Goal: Task Accomplishment & Management: Use online tool/utility

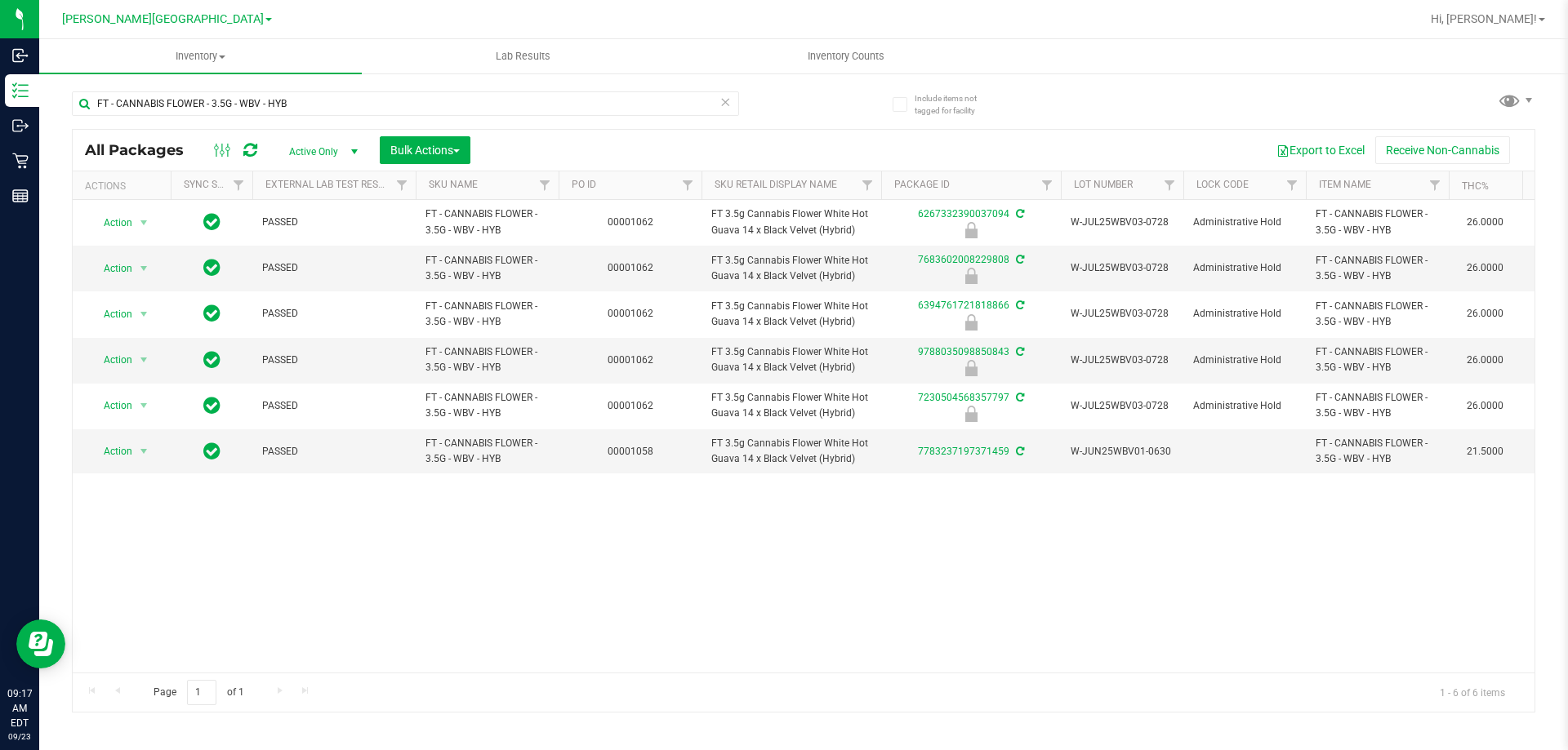
click at [209, 20] on link "[PERSON_NAME][GEOGRAPHIC_DATA]" at bounding box center [166, 18] width 209 height 16
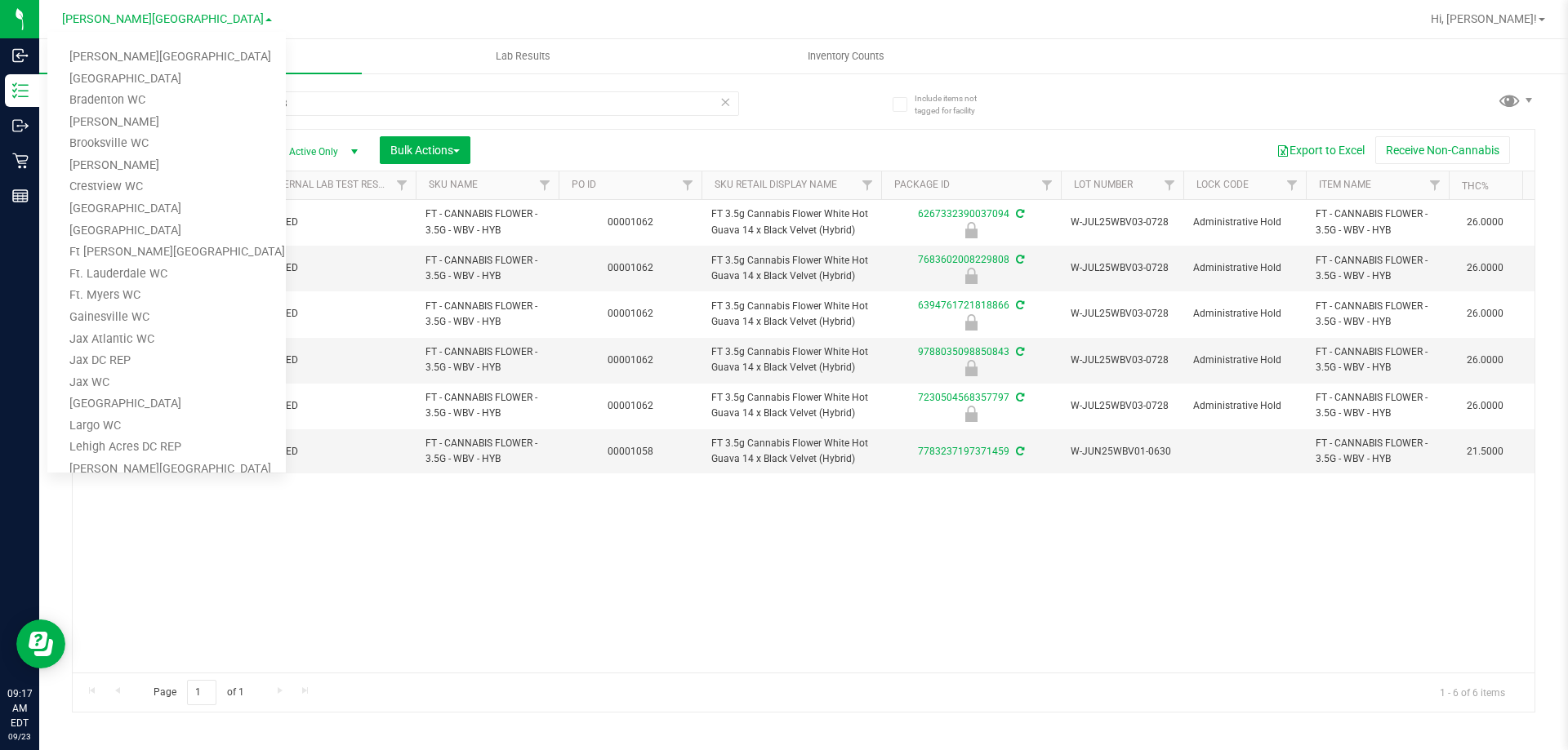
click at [209, 20] on link "[PERSON_NAME][GEOGRAPHIC_DATA]" at bounding box center [166, 18] width 209 height 16
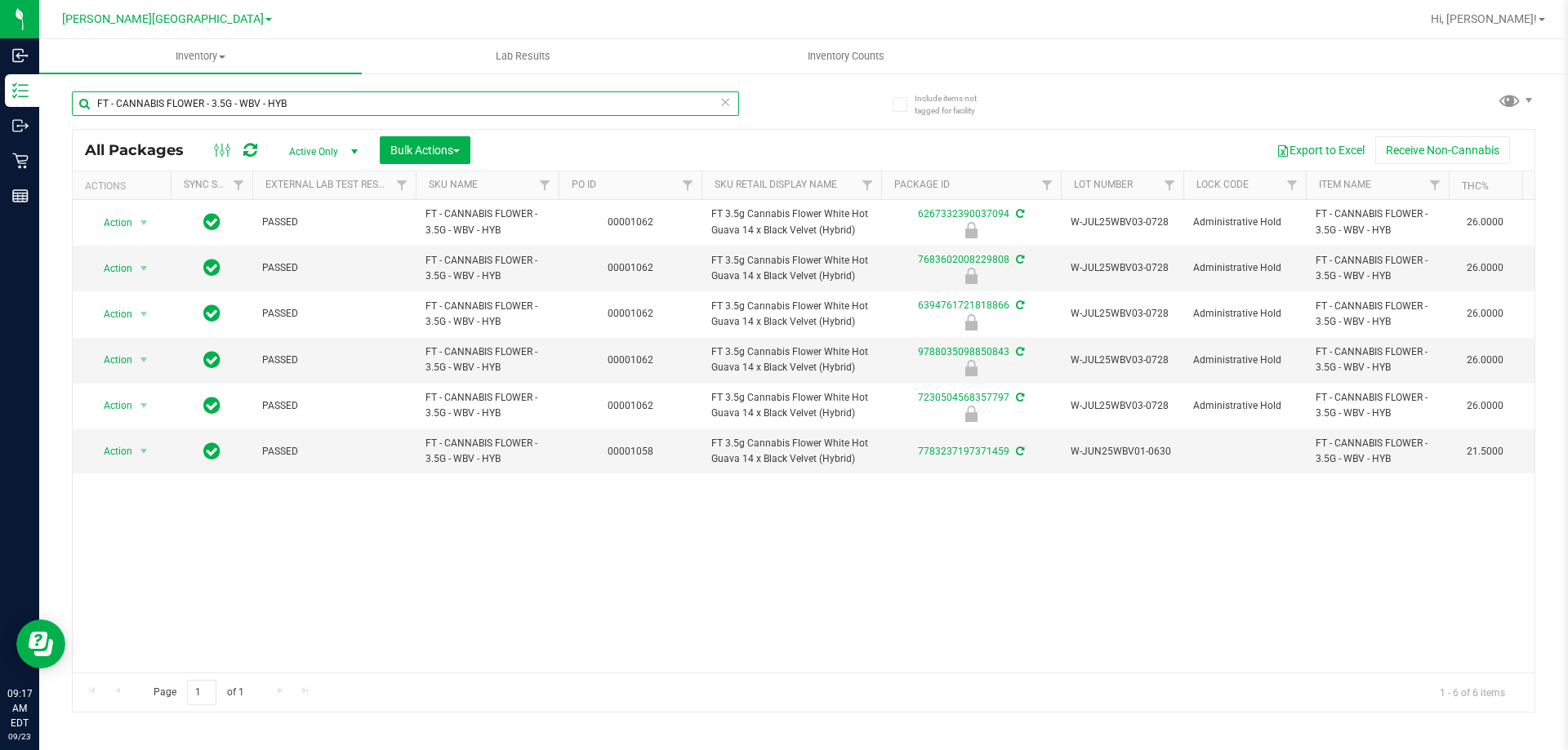
drag, startPoint x: 310, startPoint y: 98, endPoint x: 242, endPoint y: 102, distance: 68.1
click at [242, 102] on input "FT - CANNABIS FLOWER - 3.5G - WBV - HYB" at bounding box center [405, 103] width 667 height 24
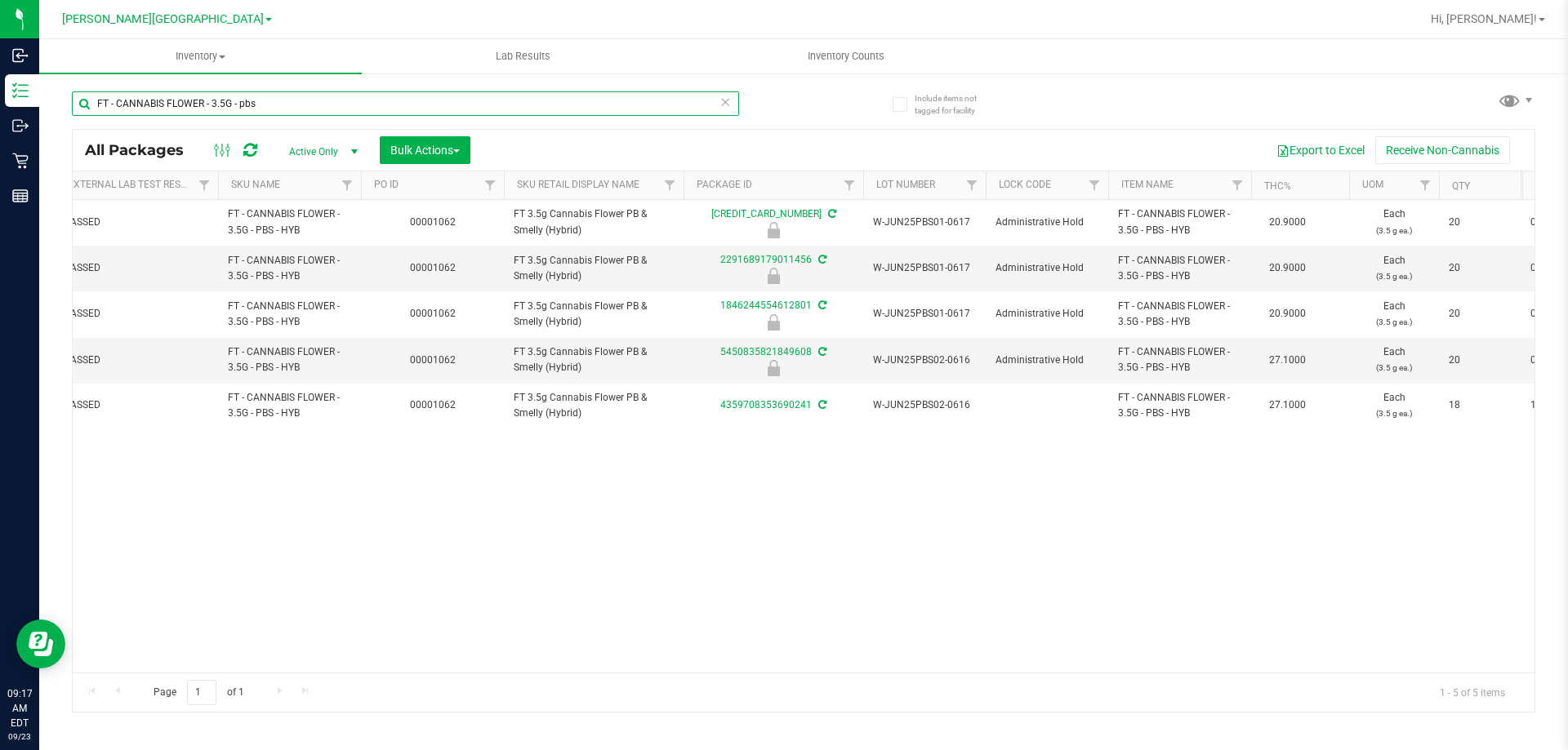
scroll to position [0, 238]
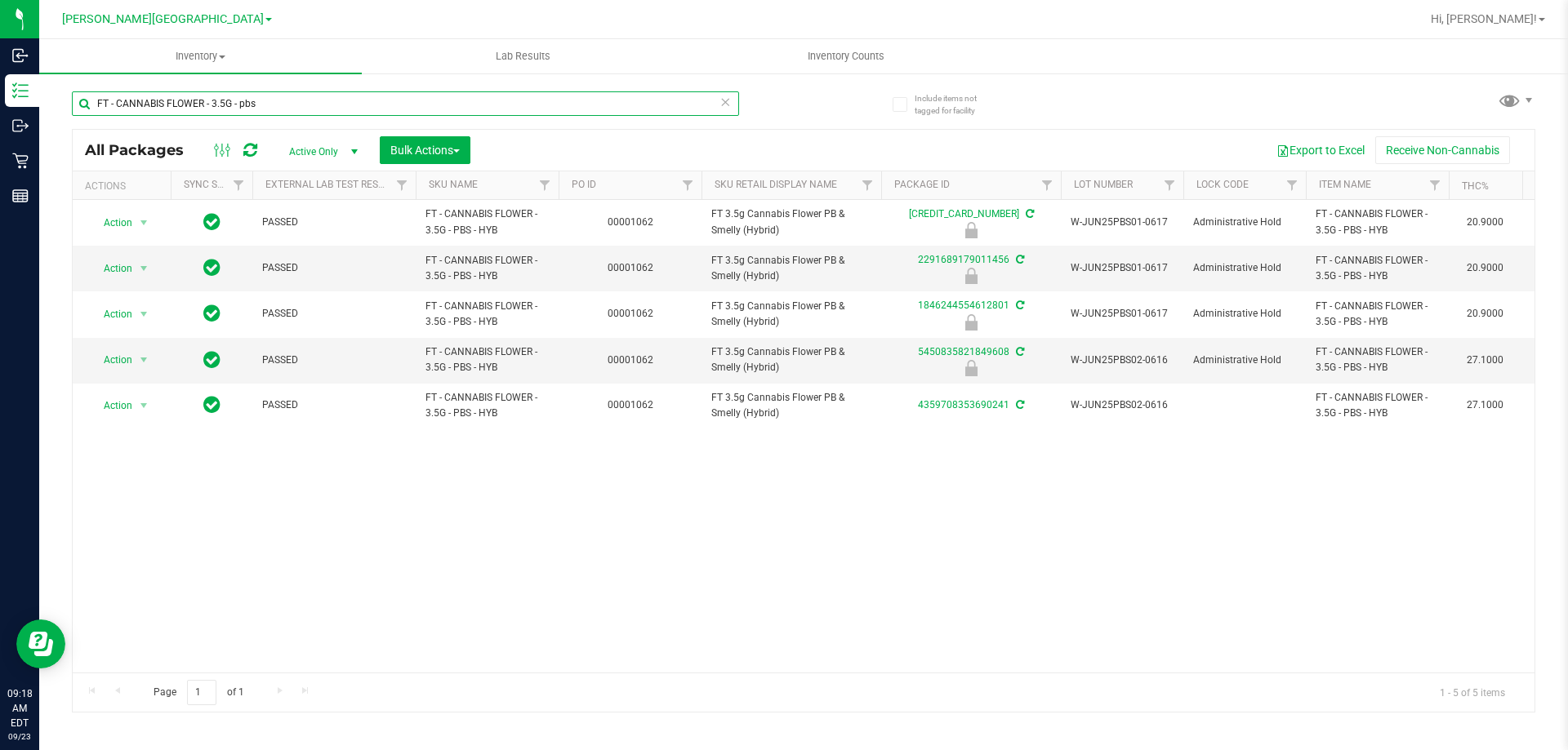
type input "FT - CANNABIS FLOWER - 3.5G - pbs"
click at [195, 22] on span "[PERSON_NAME][GEOGRAPHIC_DATA]" at bounding box center [163, 19] width 202 height 15
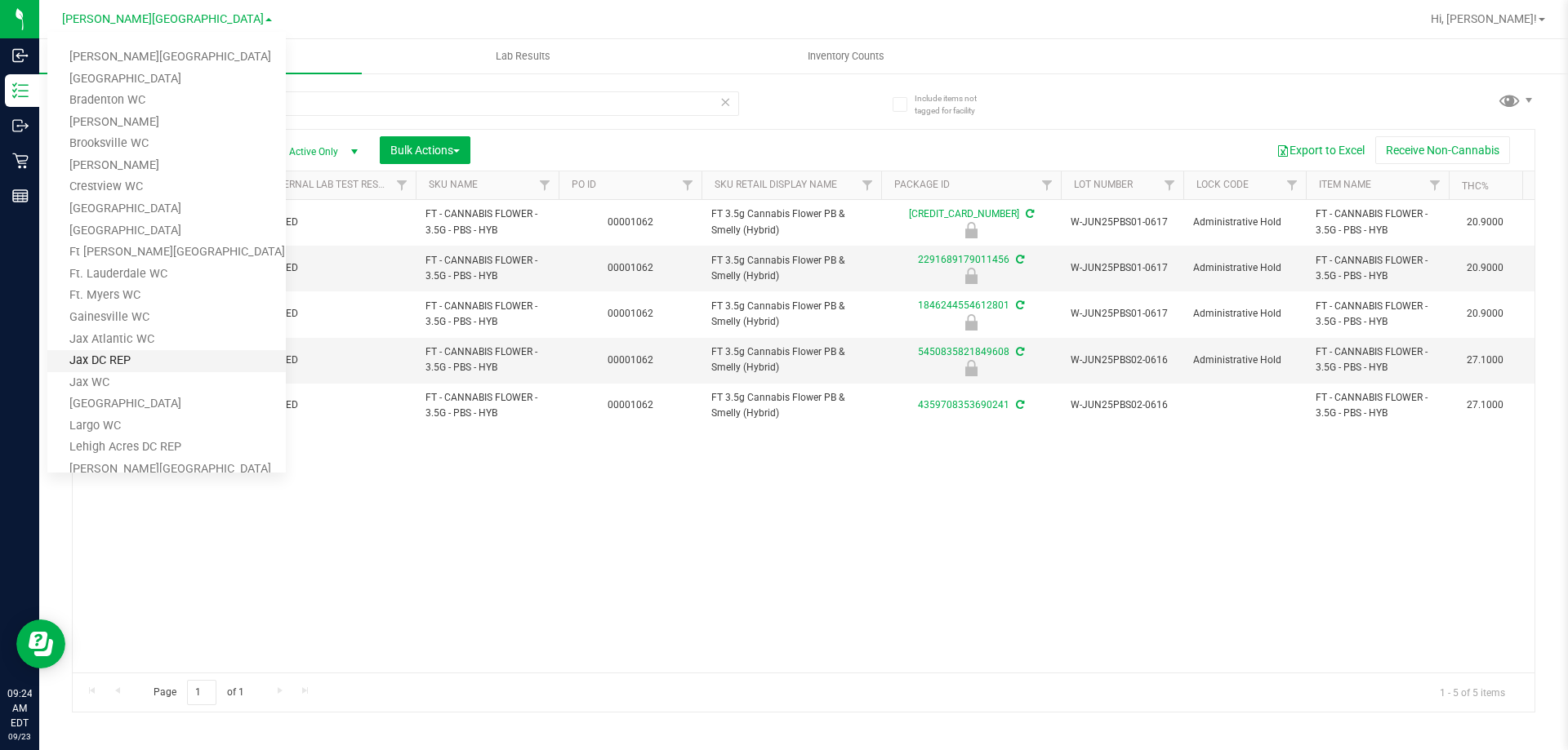
click at [120, 359] on link "Jax DC REP" at bounding box center [166, 361] width 239 height 22
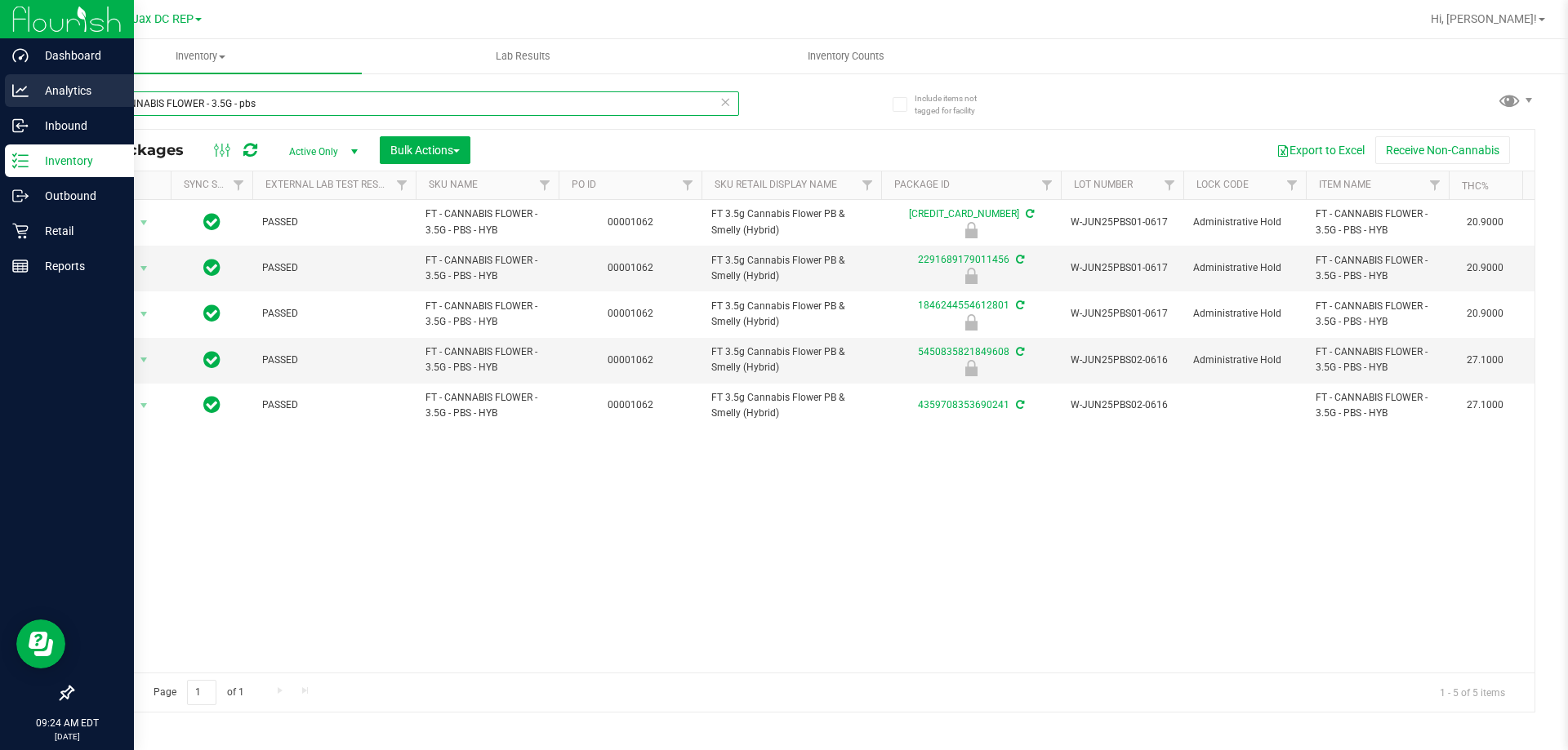
drag, startPoint x: 270, startPoint y: 103, endPoint x: 13, endPoint y: 92, distance: 257.2
click at [13, 92] on div "Dashboard Analytics Inbound Inventory Outbound Retail Reports 09:24 AM EDT [DAT…" at bounding box center [784, 375] width 1568 height 750
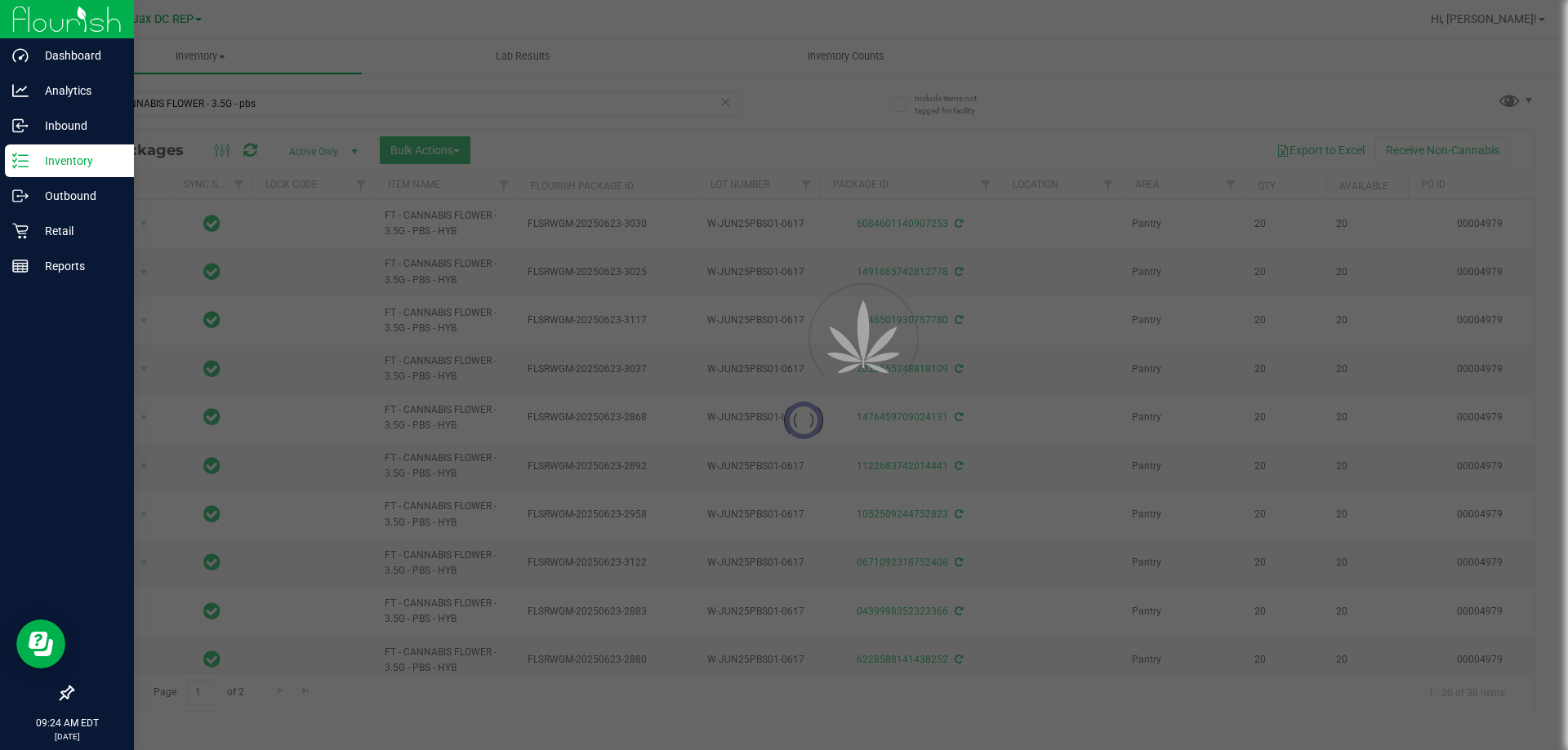
click at [729, 106] on div at bounding box center [784, 375] width 1568 height 750
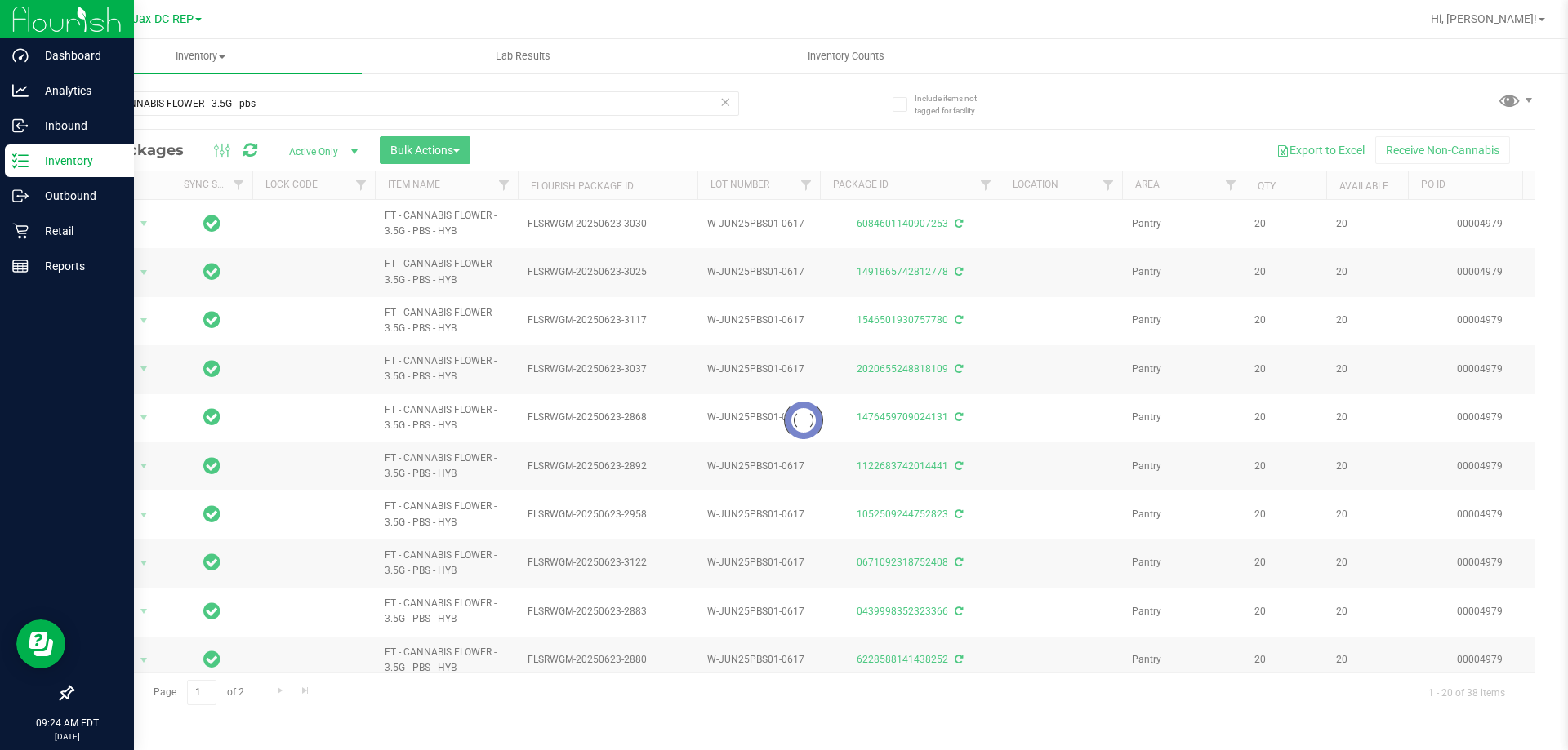
click at [729, 106] on icon at bounding box center [724, 101] width 11 height 20
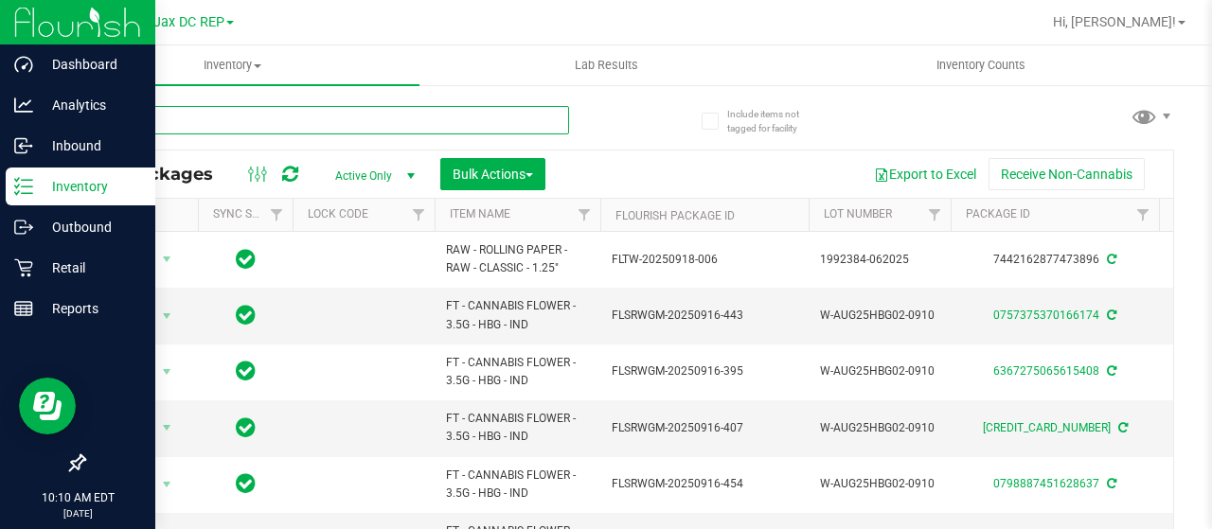
click at [172, 124] on input "text" at bounding box center [326, 120] width 486 height 28
paste input "SN250728DC1-0804"
type input "SN250728DC1-0804"
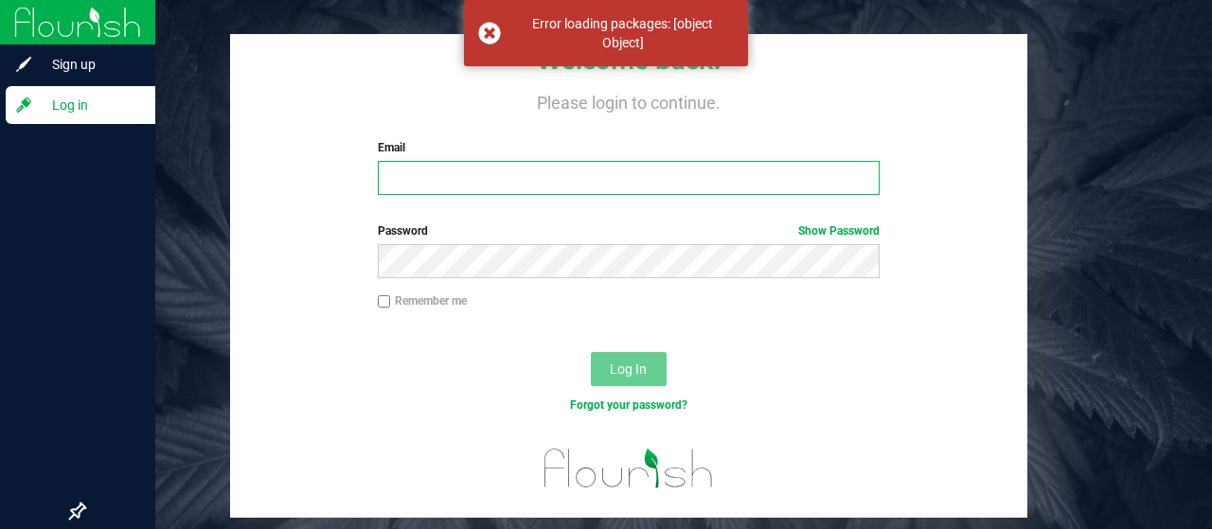
click at [407, 168] on input "Email" at bounding box center [629, 178] width 503 height 34
type input "[EMAIL_ADDRESS][DOMAIN_NAME]"
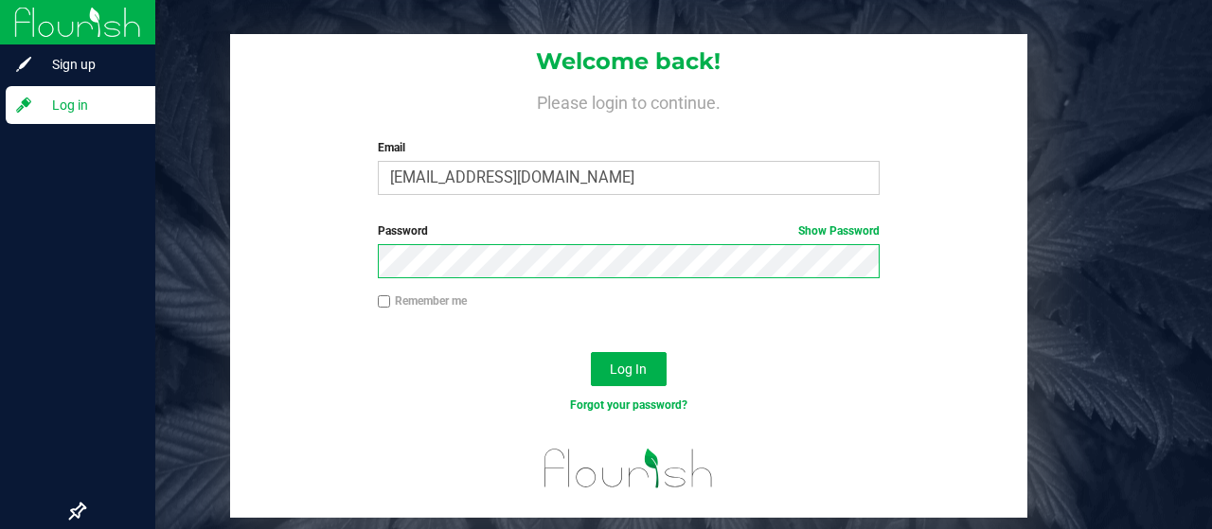
click at [591, 352] on button "Log In" at bounding box center [629, 369] width 76 height 34
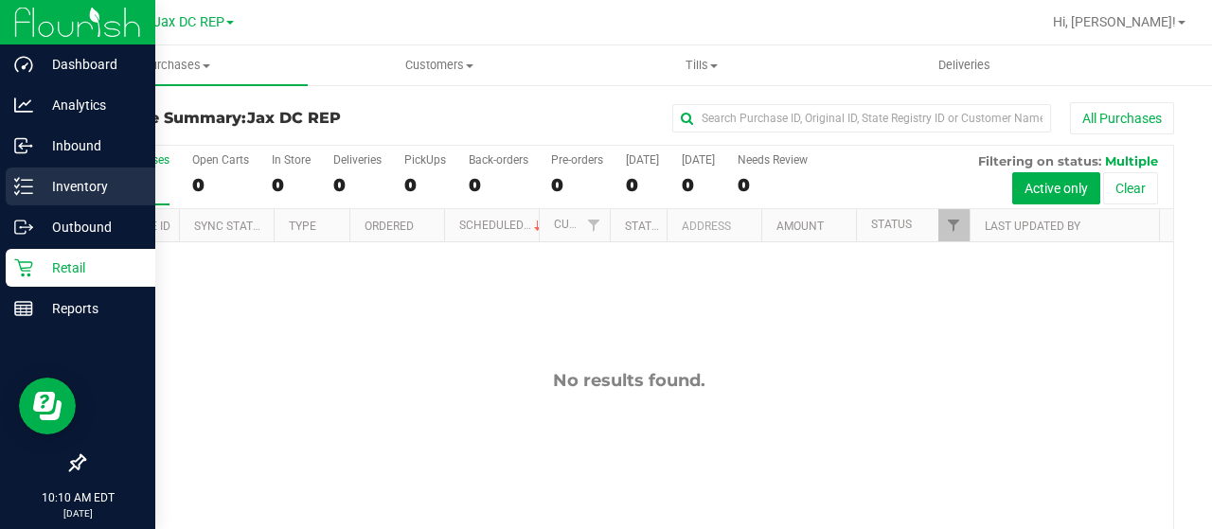
click at [34, 195] on p "Inventory" at bounding box center [90, 186] width 114 height 23
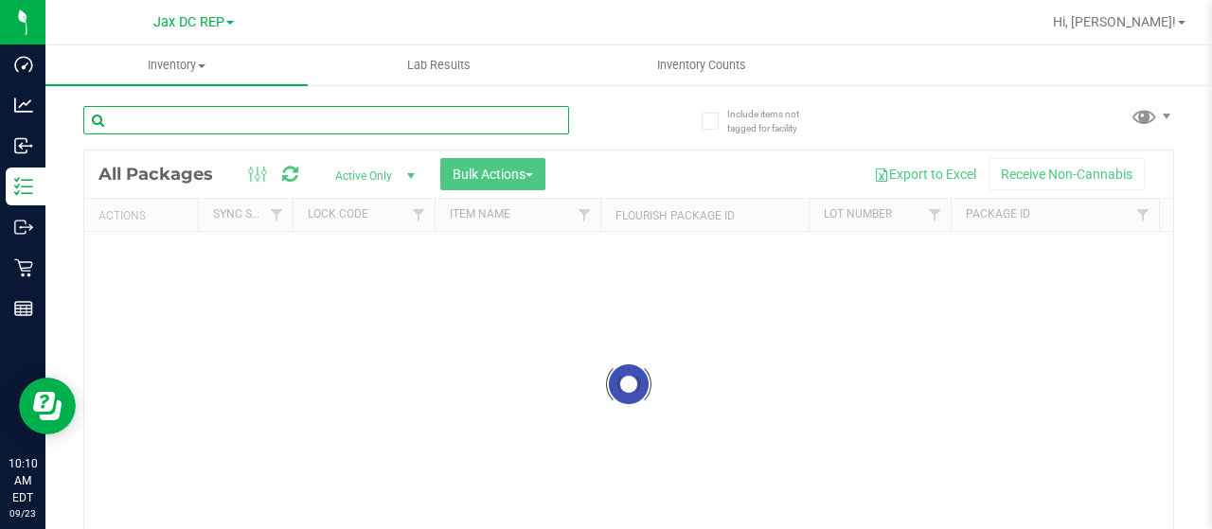
click at [155, 125] on input "text" at bounding box center [326, 120] width 486 height 28
paste input "SN250728DC1-0804"
type input "SN250728DC1-0804"
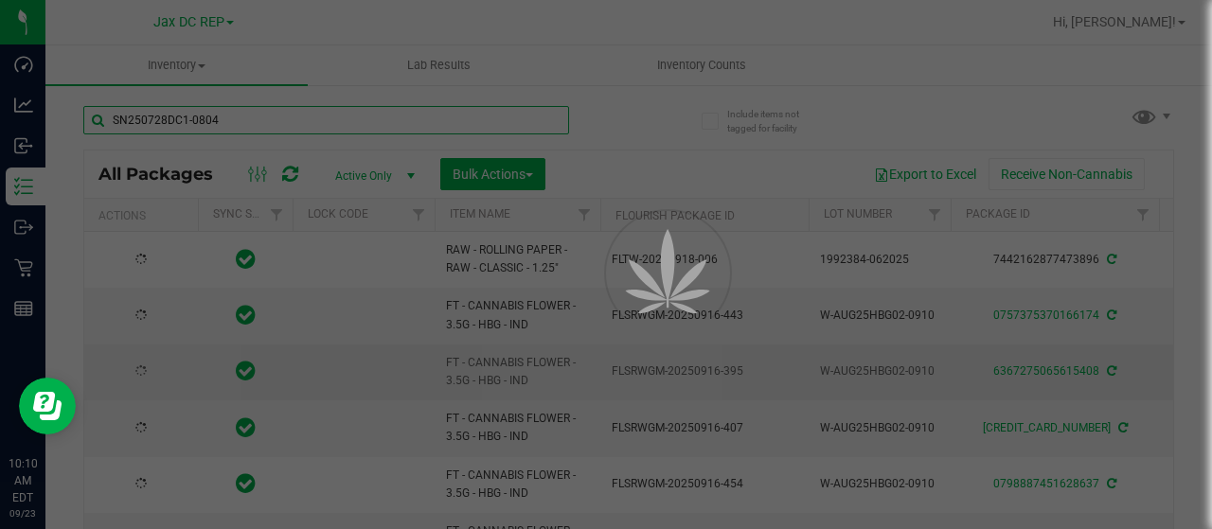
type input "[DATE]"
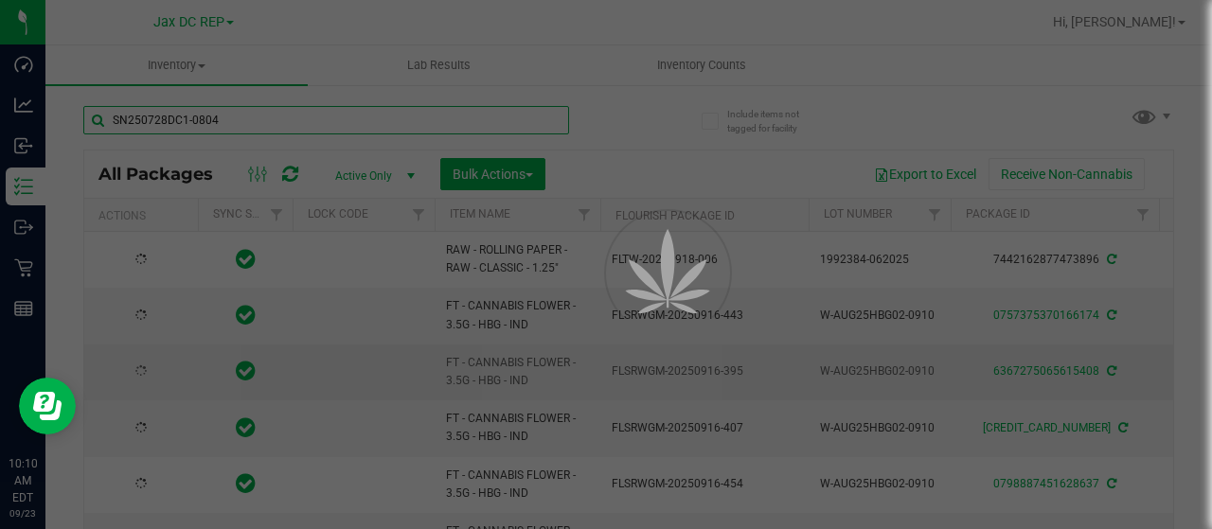
type input "[DATE]"
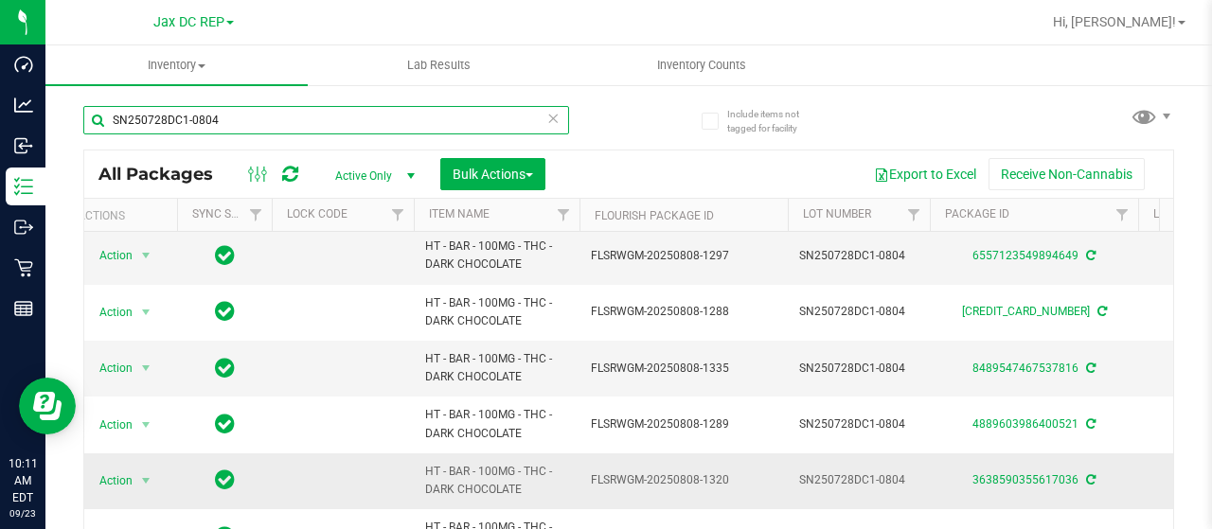
scroll to position [131, 0]
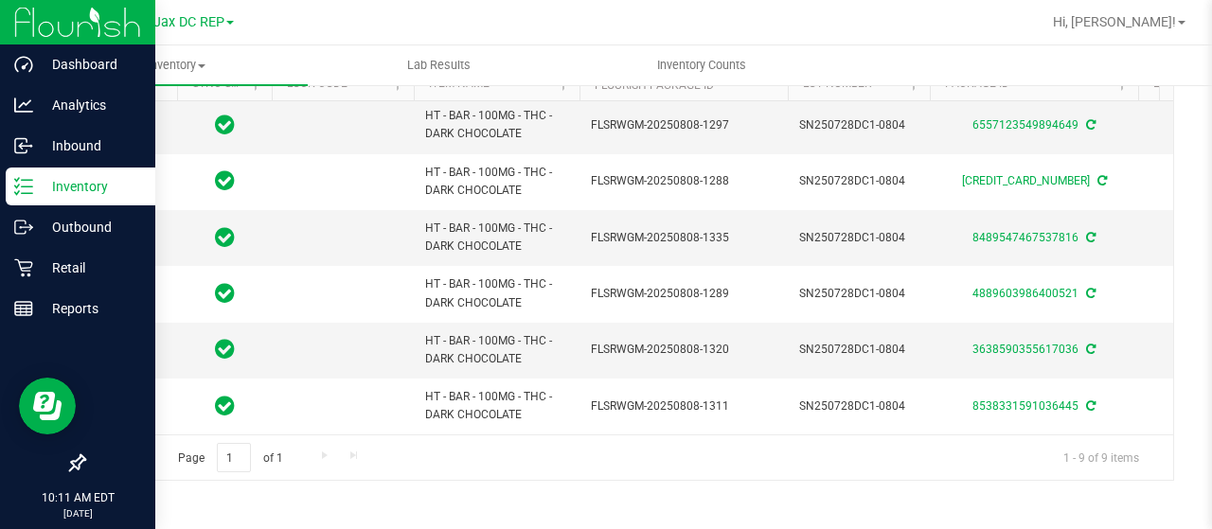
type input "SN250728DC1-0804"
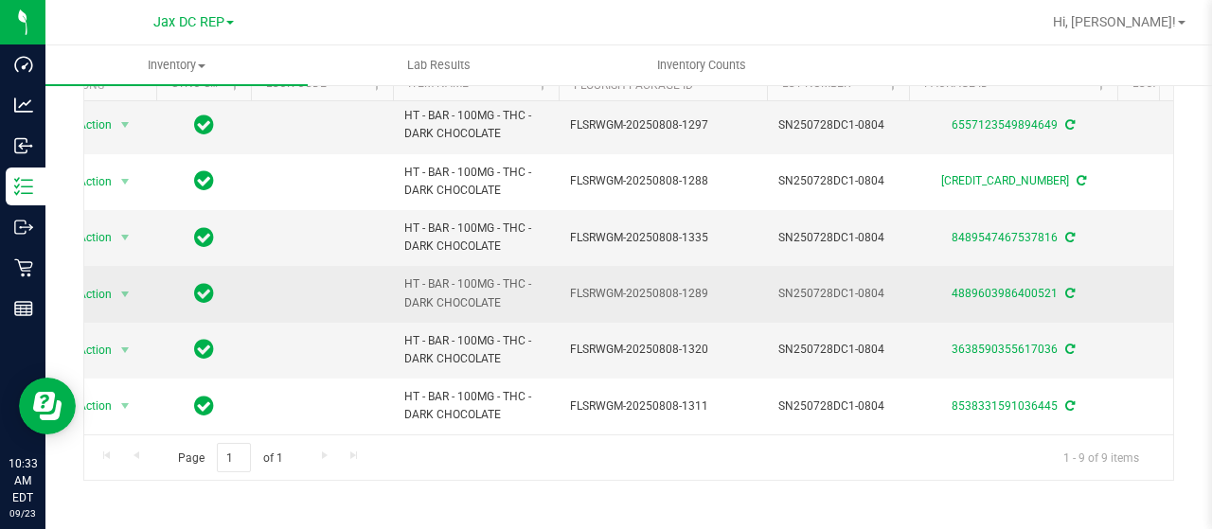
drag, startPoint x: 710, startPoint y: 278, endPoint x: 570, endPoint y: 287, distance: 140.5
click at [570, 287] on span "FLSRWGM-20250808-1289" at bounding box center [663, 294] width 186 height 18
copy span "FLSRWGM-20250808-1289"
click at [126, 287] on span "select" at bounding box center [124, 294] width 15 height 15
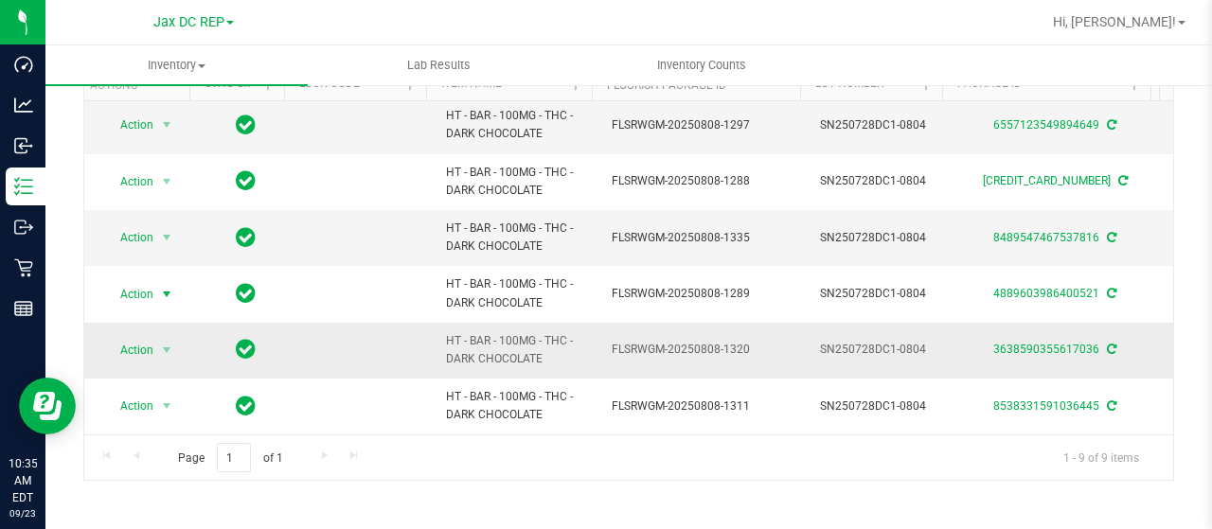
scroll to position [0, 0]
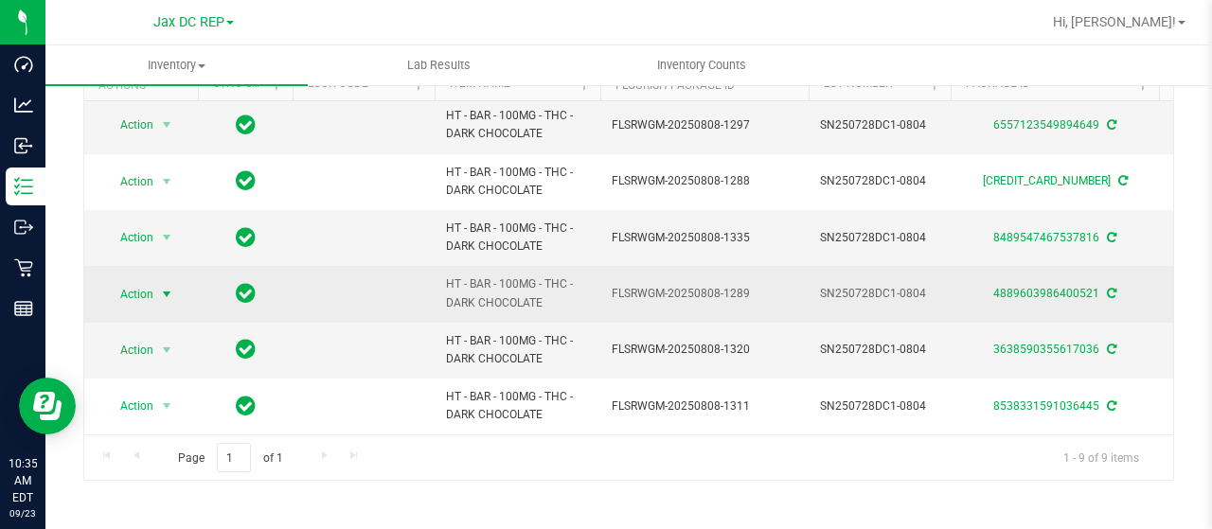
click at [172, 287] on span "select" at bounding box center [166, 294] width 15 height 15
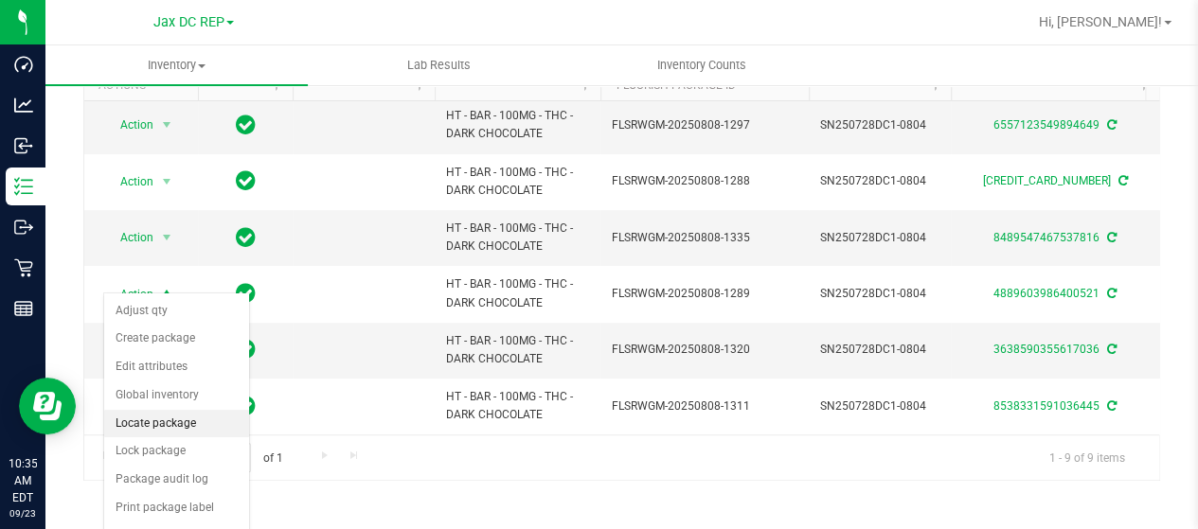
click at [162, 426] on li "Locate package" at bounding box center [176, 424] width 145 height 28
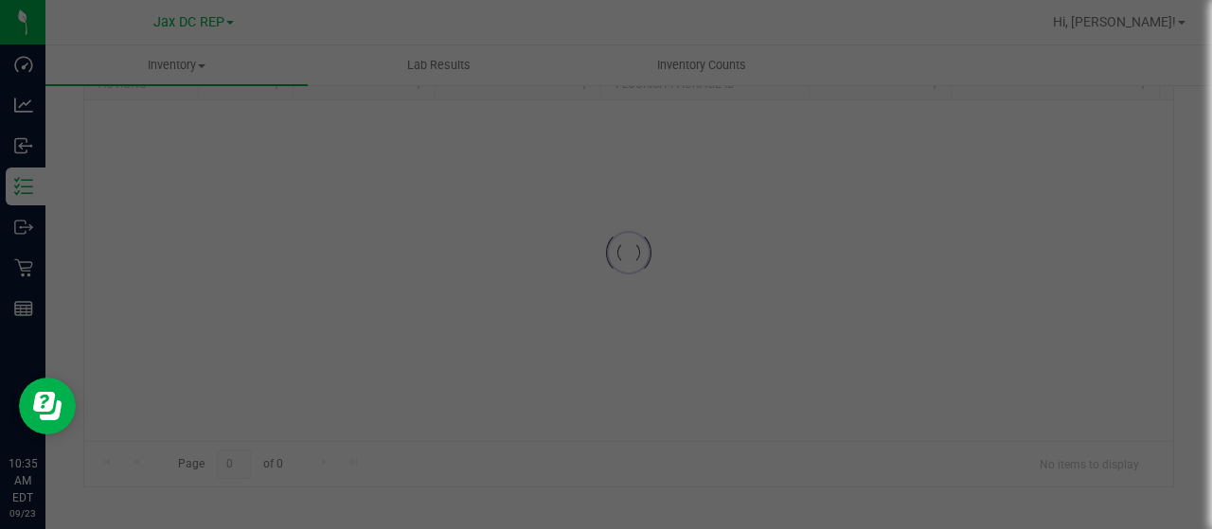
scroll to position [131, 0]
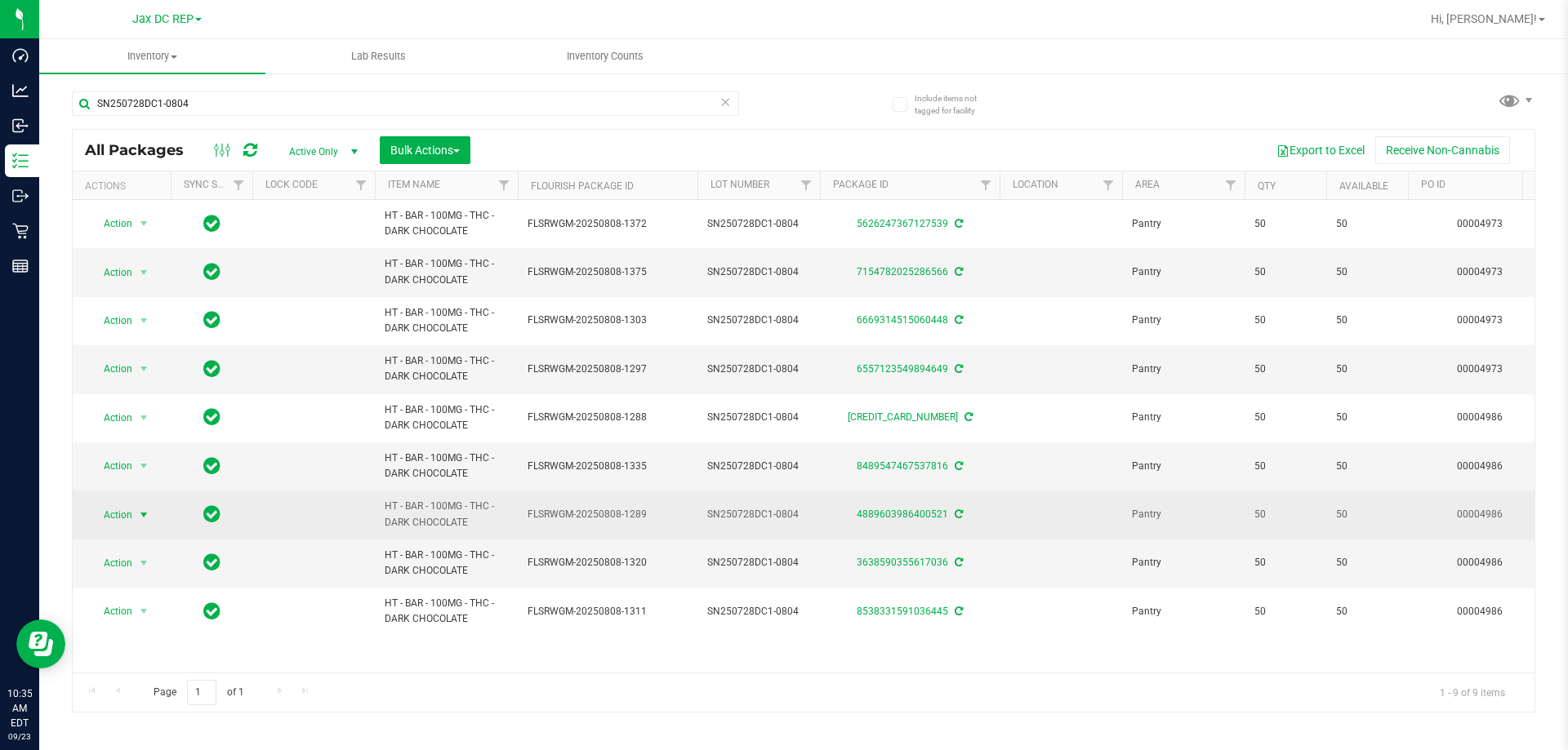
click at [150, 515] on span "select" at bounding box center [143, 515] width 13 height 13
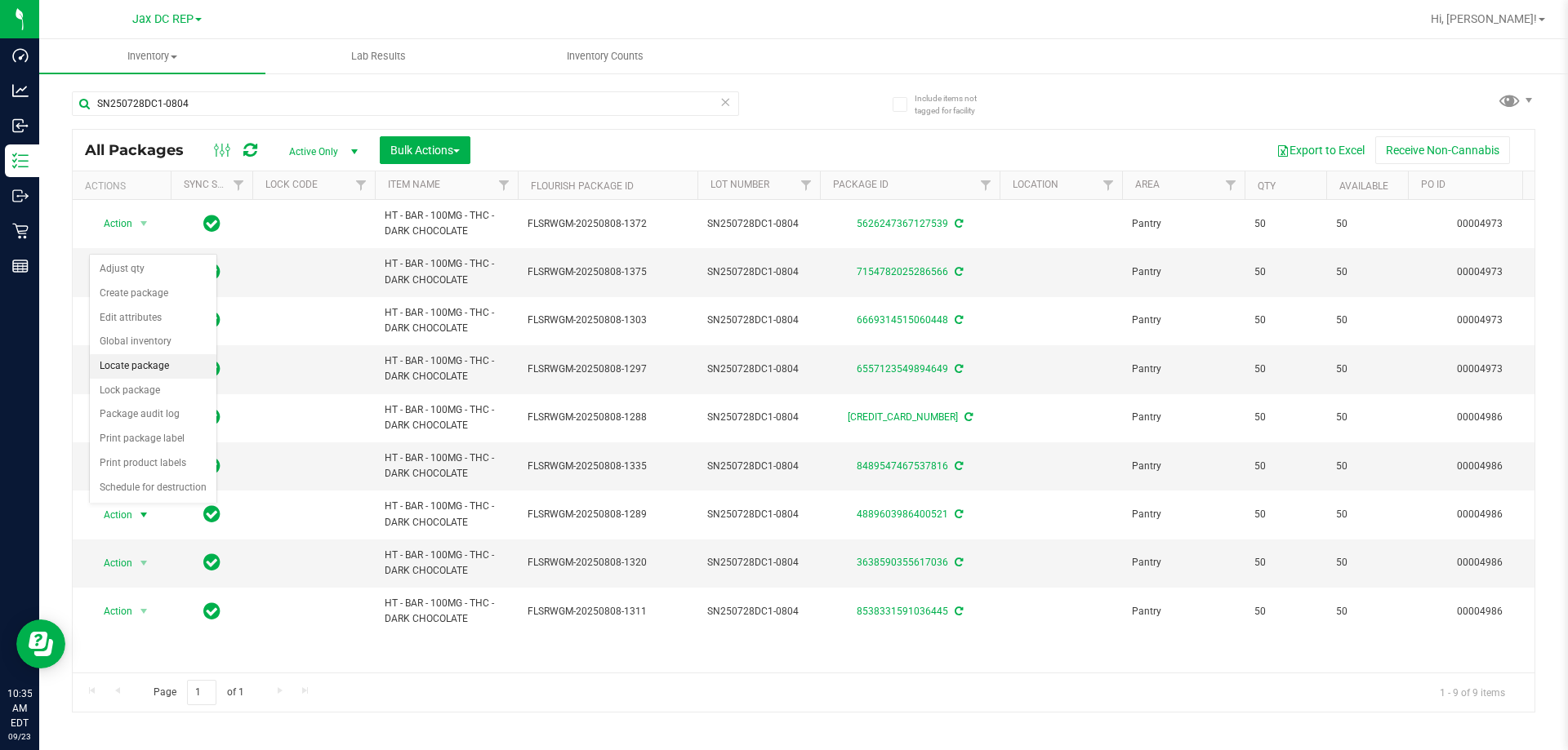
click at [137, 364] on li "Locate package" at bounding box center [153, 366] width 127 height 24
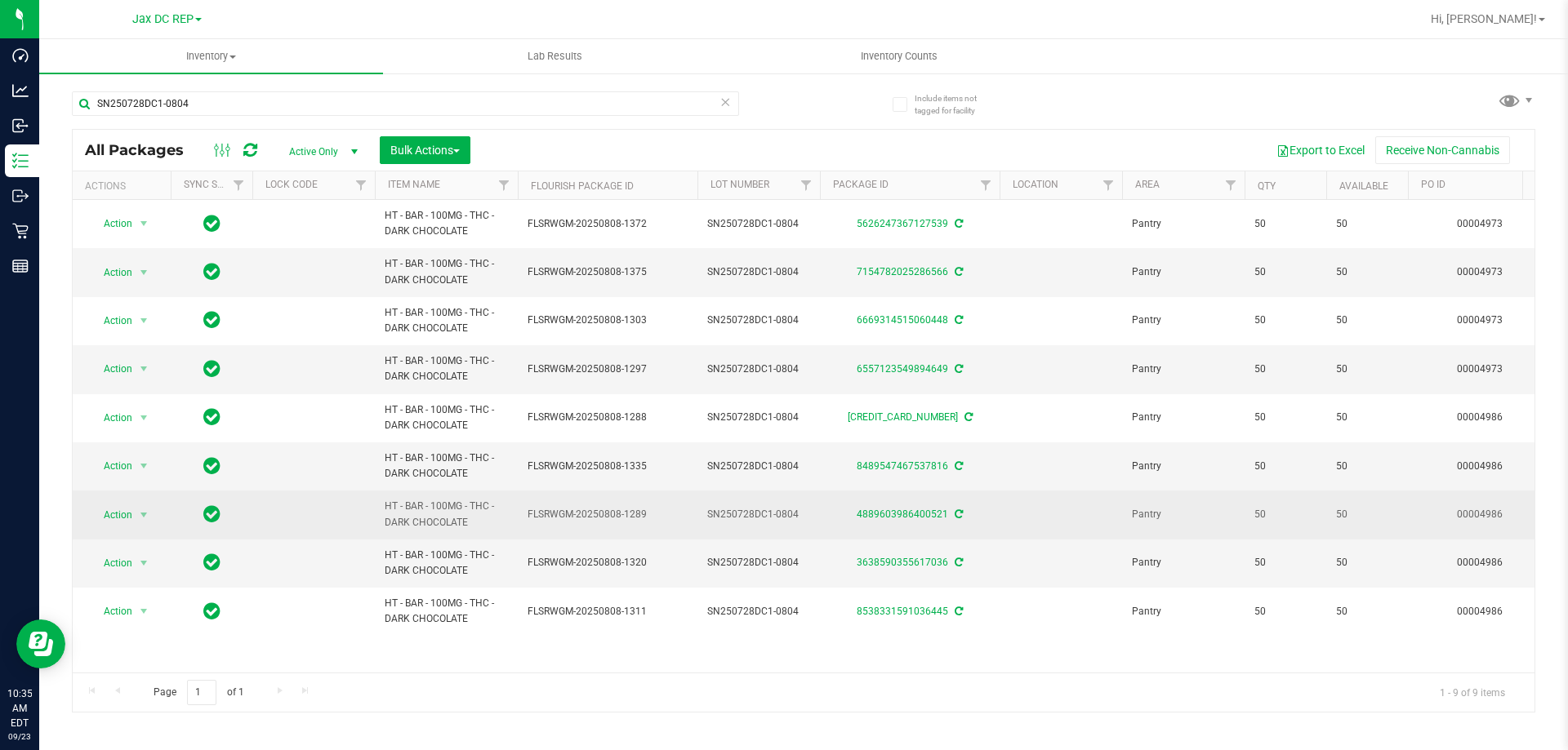
click at [558, 525] on td "FLSRWGM-20250808-1289" at bounding box center [607, 515] width 179 height 48
click at [458, 517] on span "HT - BAR - 100MG - THC - DARK CHOCOLATE" at bounding box center [446, 515] width 123 height 31
click at [276, 496] on td at bounding box center [314, 515] width 122 height 48
click at [143, 517] on span "select" at bounding box center [143, 515] width 13 height 13
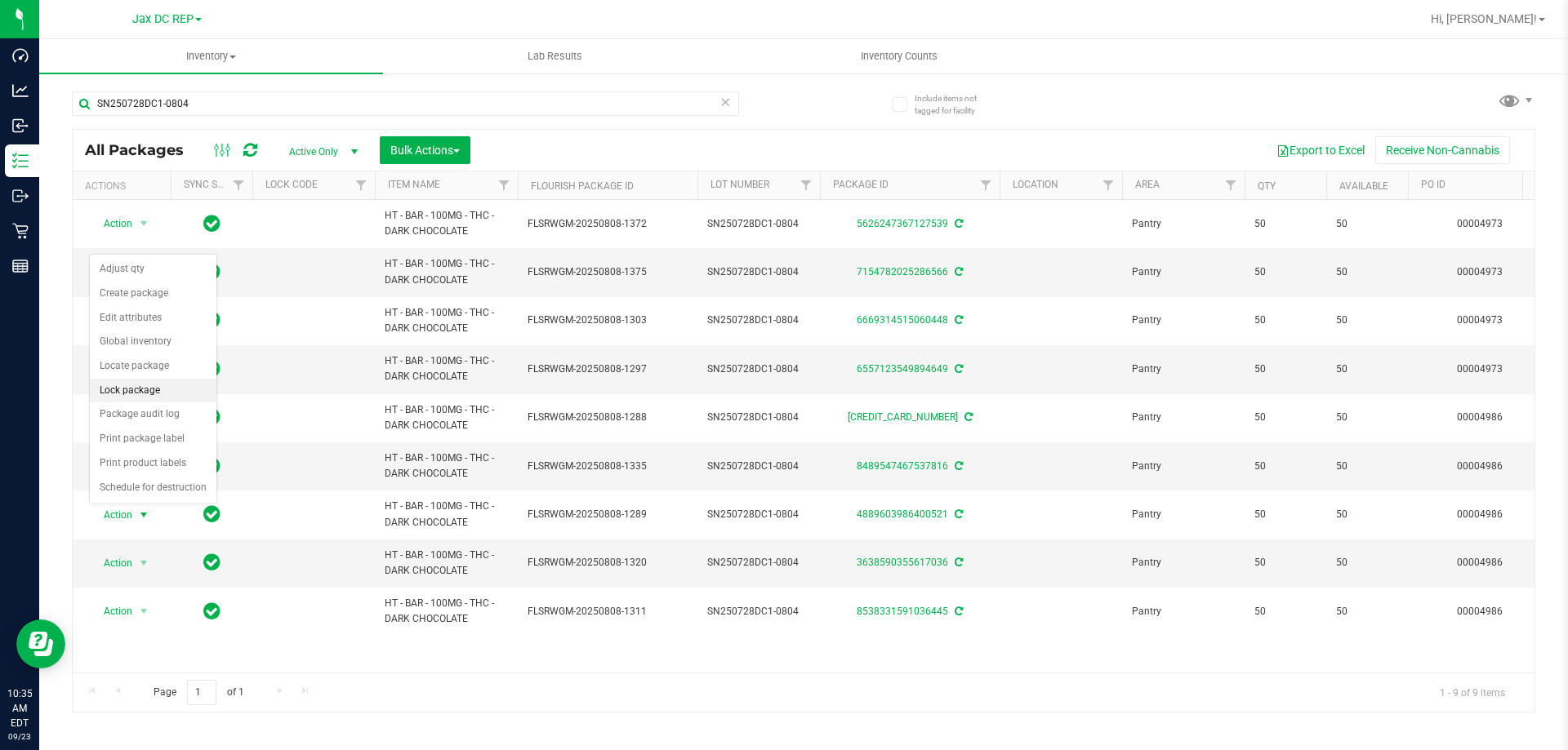
click at [116, 392] on li "Lock package" at bounding box center [153, 391] width 127 height 24
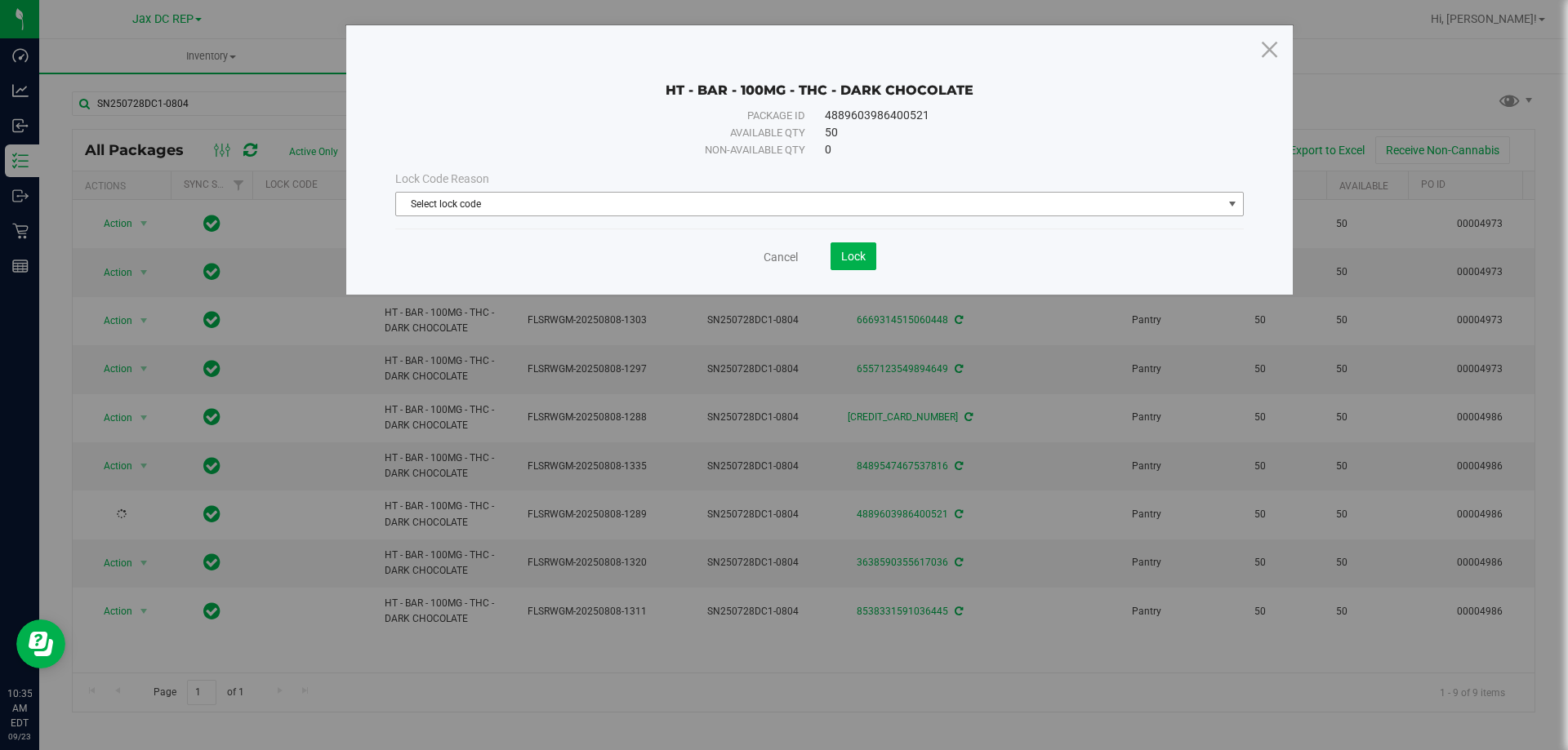
click at [613, 204] on span "Select lock code" at bounding box center [809, 204] width 827 height 23
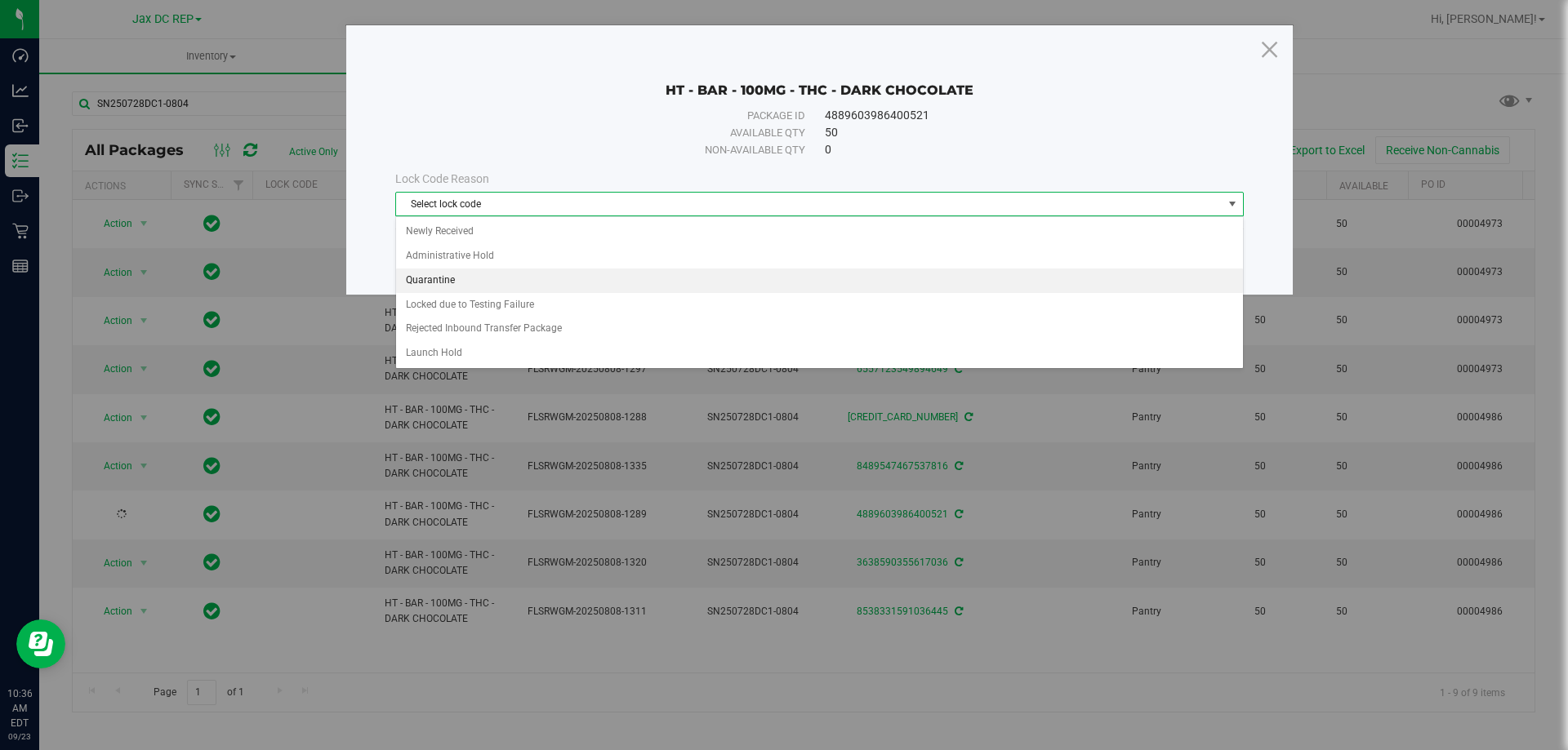
click at [424, 283] on li "Quarantine" at bounding box center [819, 281] width 846 height 24
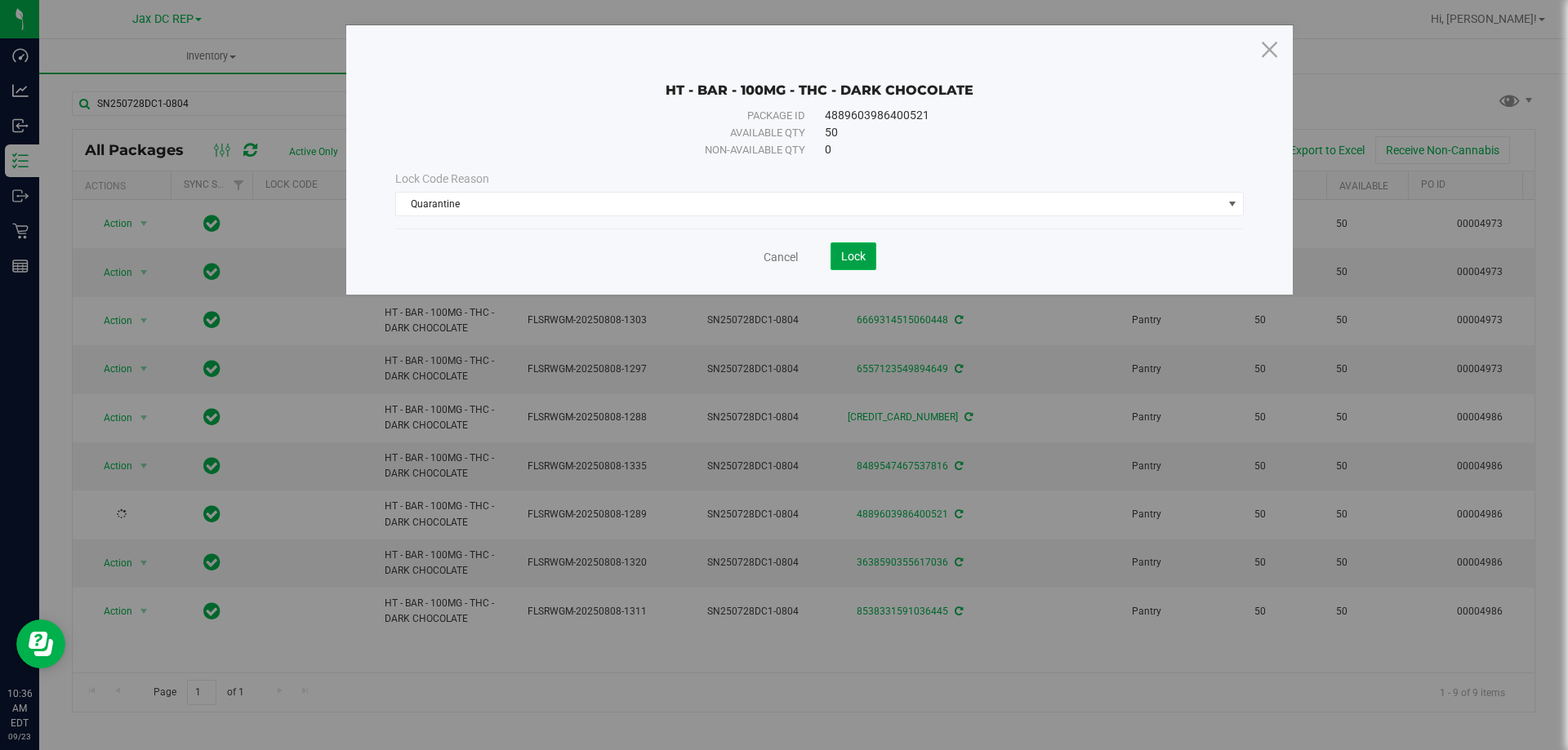
click at [855, 256] on span "Lock" at bounding box center [853, 256] width 24 height 13
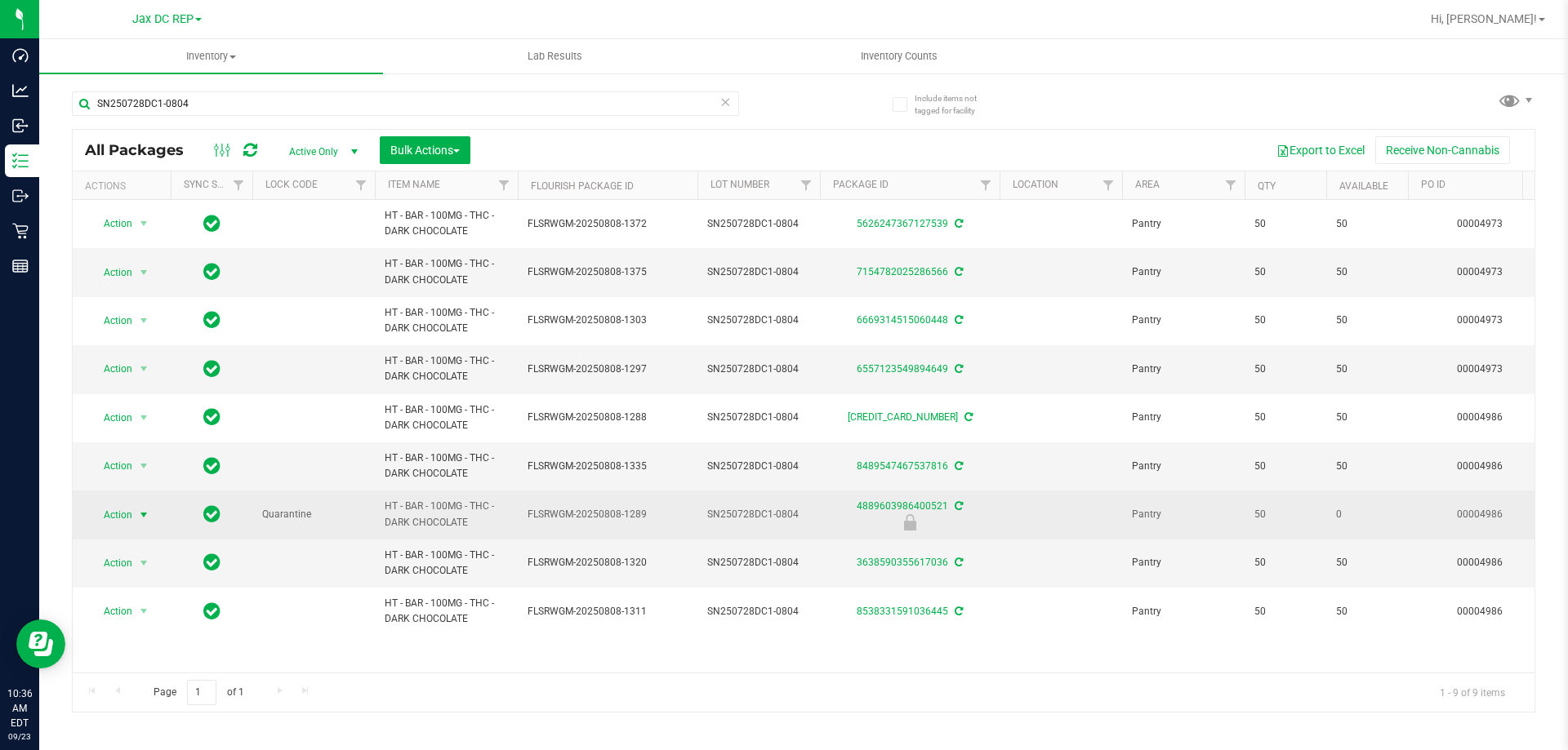
click at [150, 512] on span "select" at bounding box center [143, 515] width 13 height 13
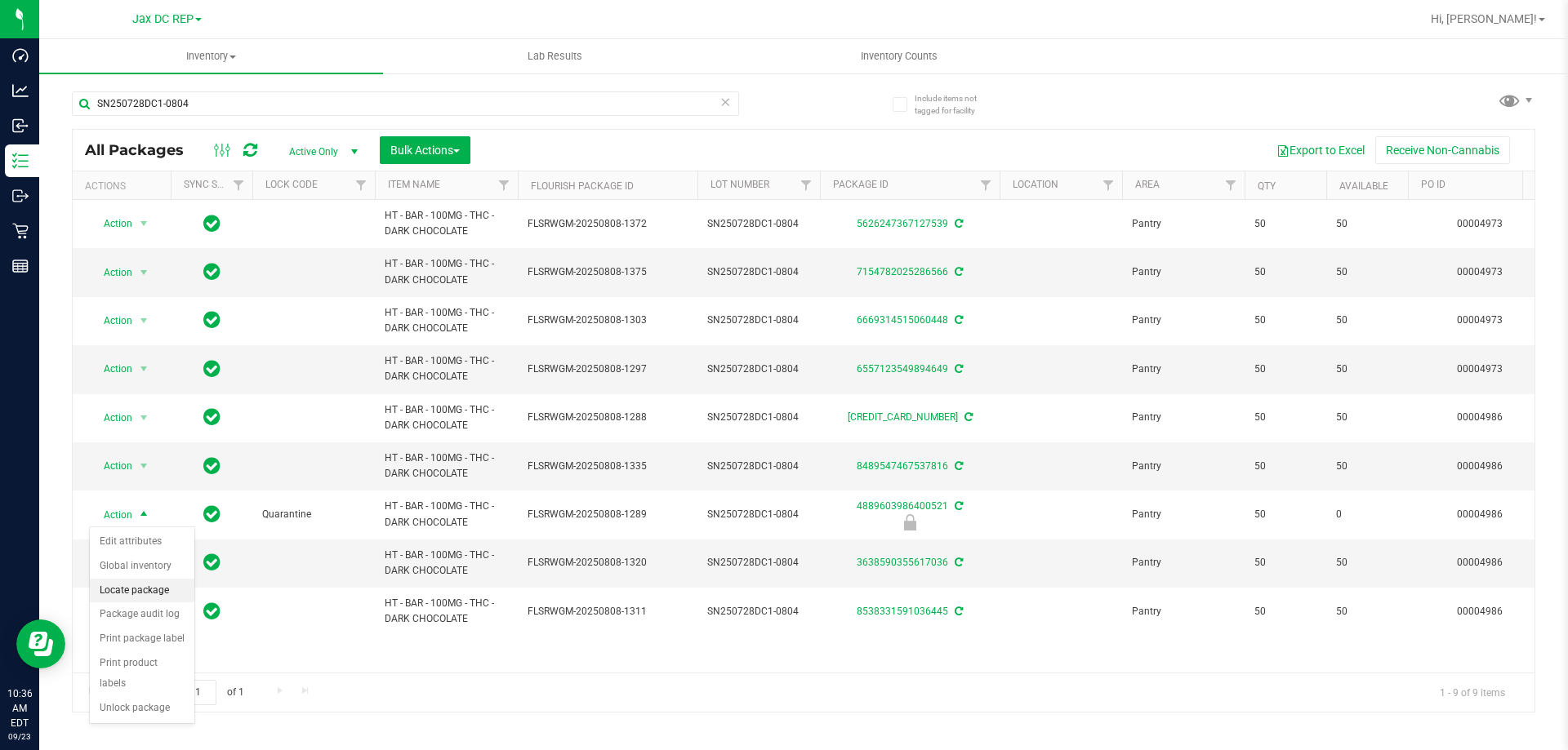
click at [130, 585] on li "Locate package" at bounding box center [141, 591] width 104 height 24
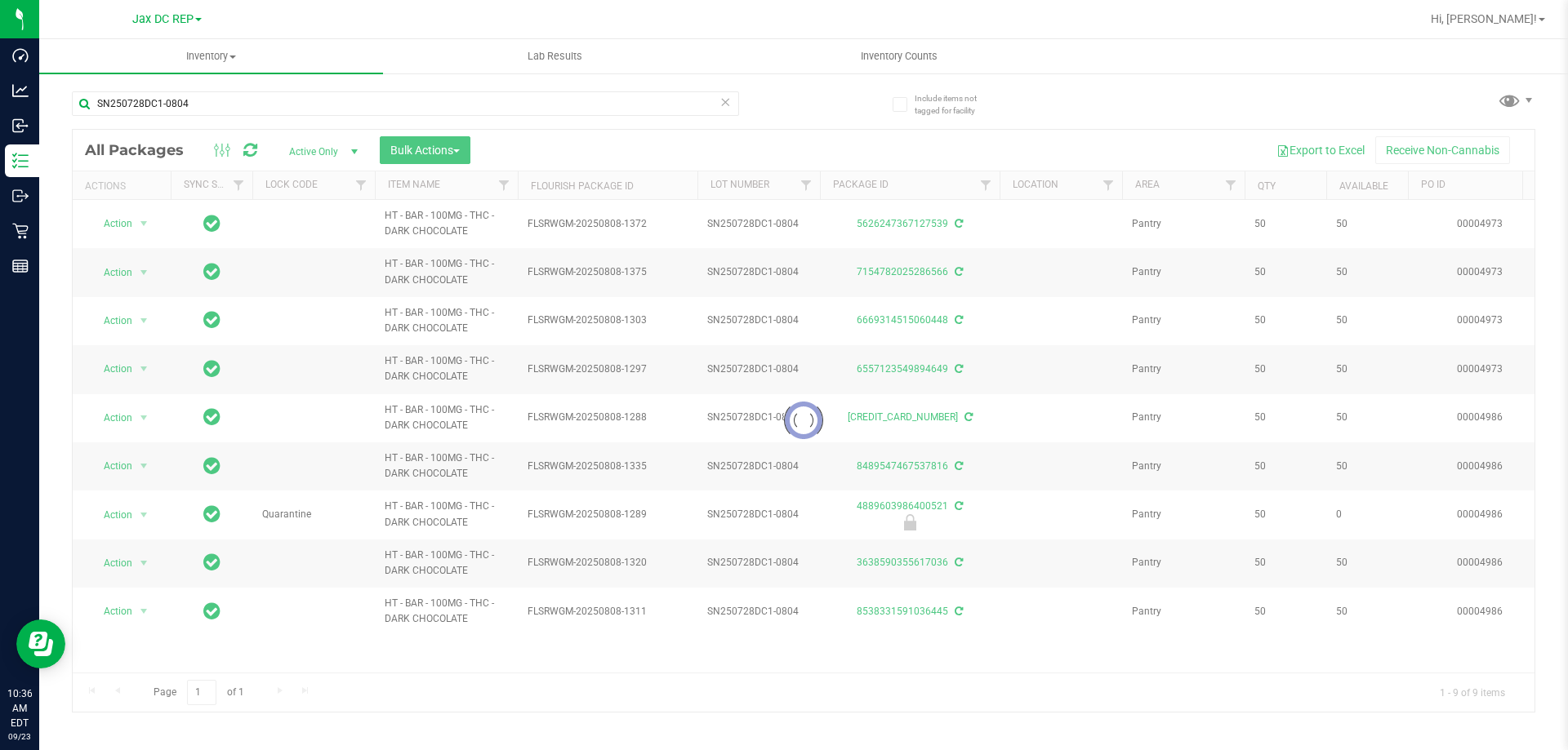
click at [646, 508] on div at bounding box center [803, 421] width 1461 height 582
drag, startPoint x: 646, startPoint y: 511, endPoint x: 562, endPoint y: 512, distance: 84.0
click at [562, 512] on div at bounding box center [803, 421] width 1461 height 582
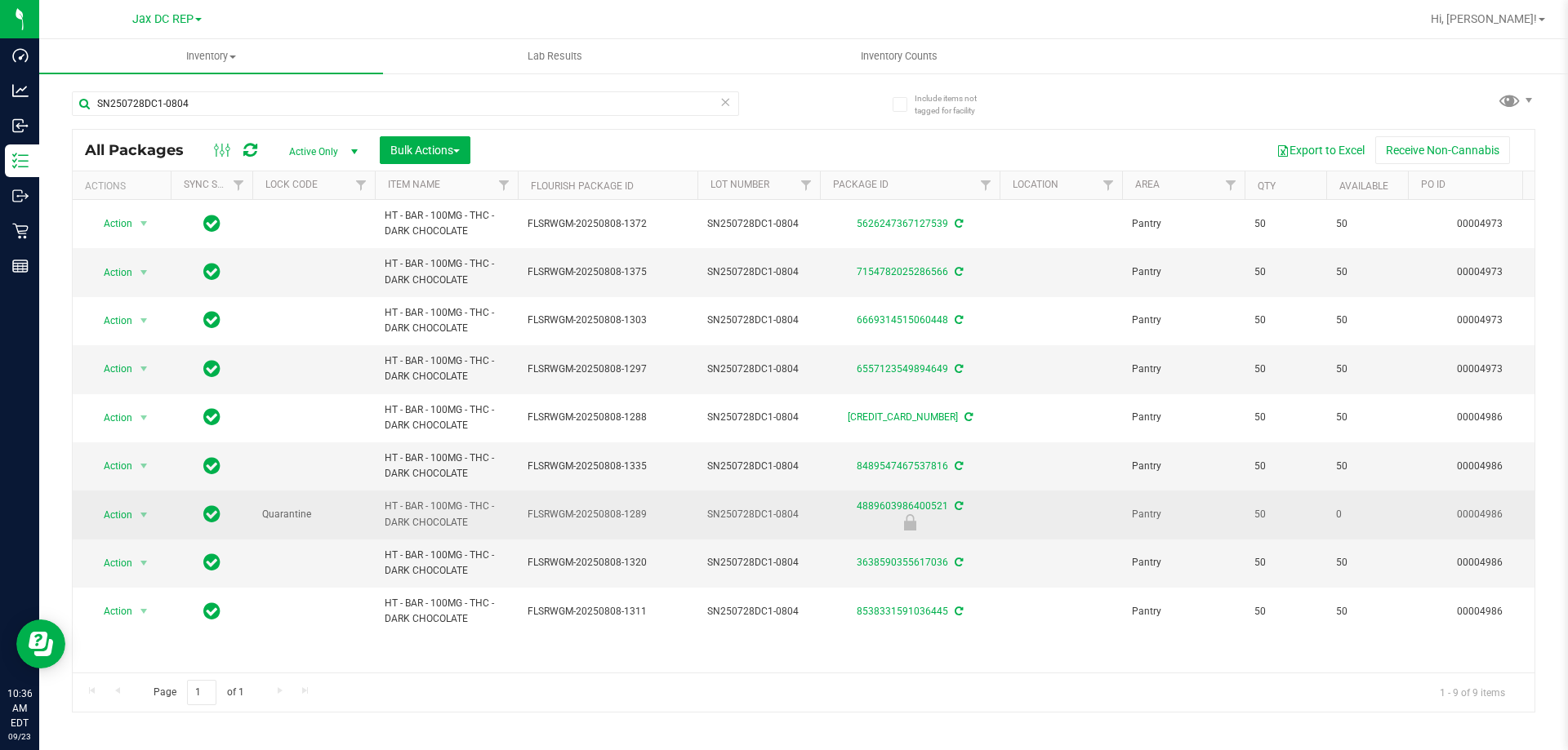
drag, startPoint x: 658, startPoint y: 514, endPoint x: 528, endPoint y: 517, distance: 130.0
click at [528, 517] on span "FLSRWGM-20250808-1289" at bounding box center [608, 515] width 160 height 16
copy span "FLSRWGM-20250808-1289"
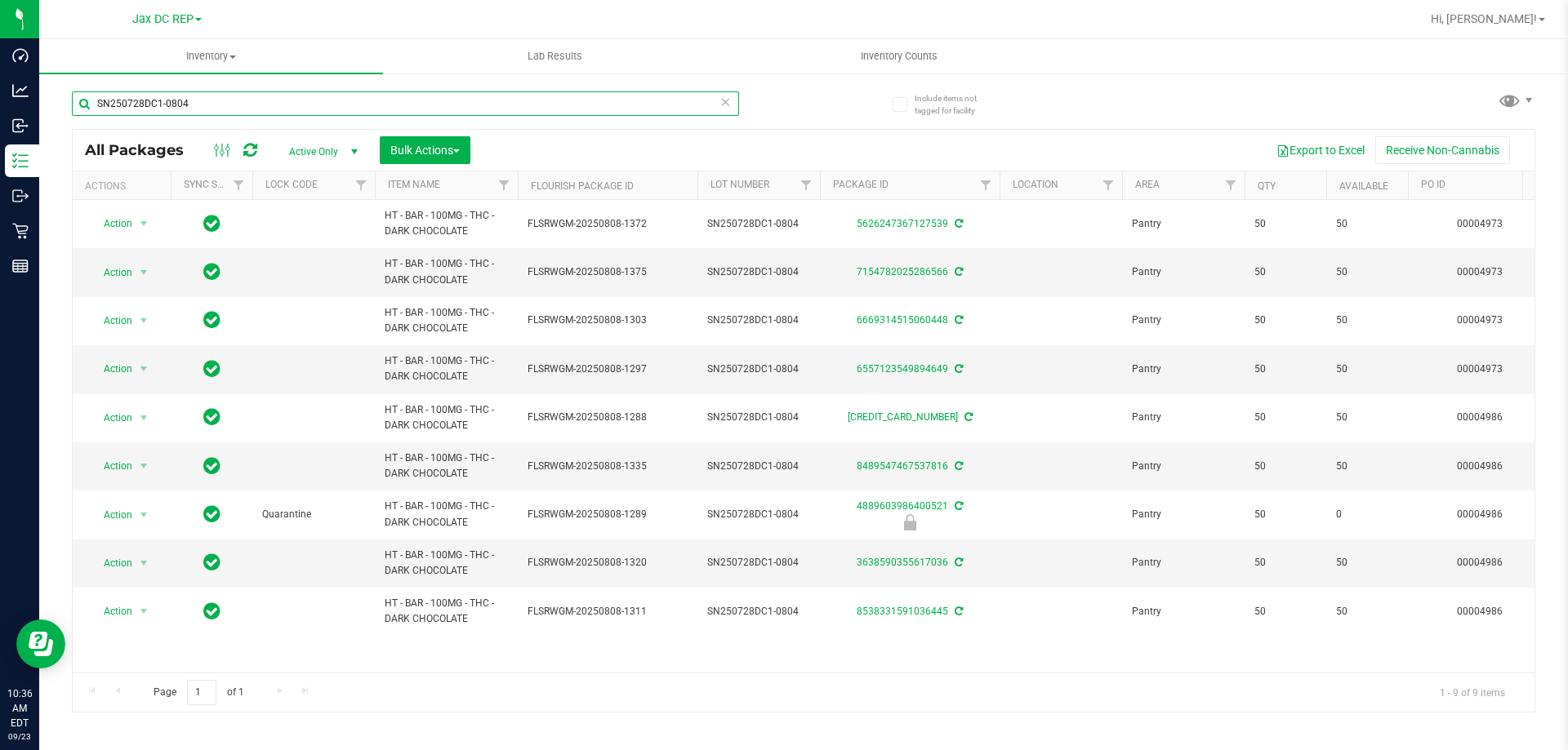
drag, startPoint x: 212, startPoint y: 107, endPoint x: 58, endPoint y: 105, distance: 154.0
click at [58, 105] on div "Include items not tagged for facility SN250728DC1-0804 All Packages Active Only…" at bounding box center [803, 321] width 1528 height 498
paste input "FLSRWGM-20250808-1289"
type input "FLSRWGM-20250808-1289"
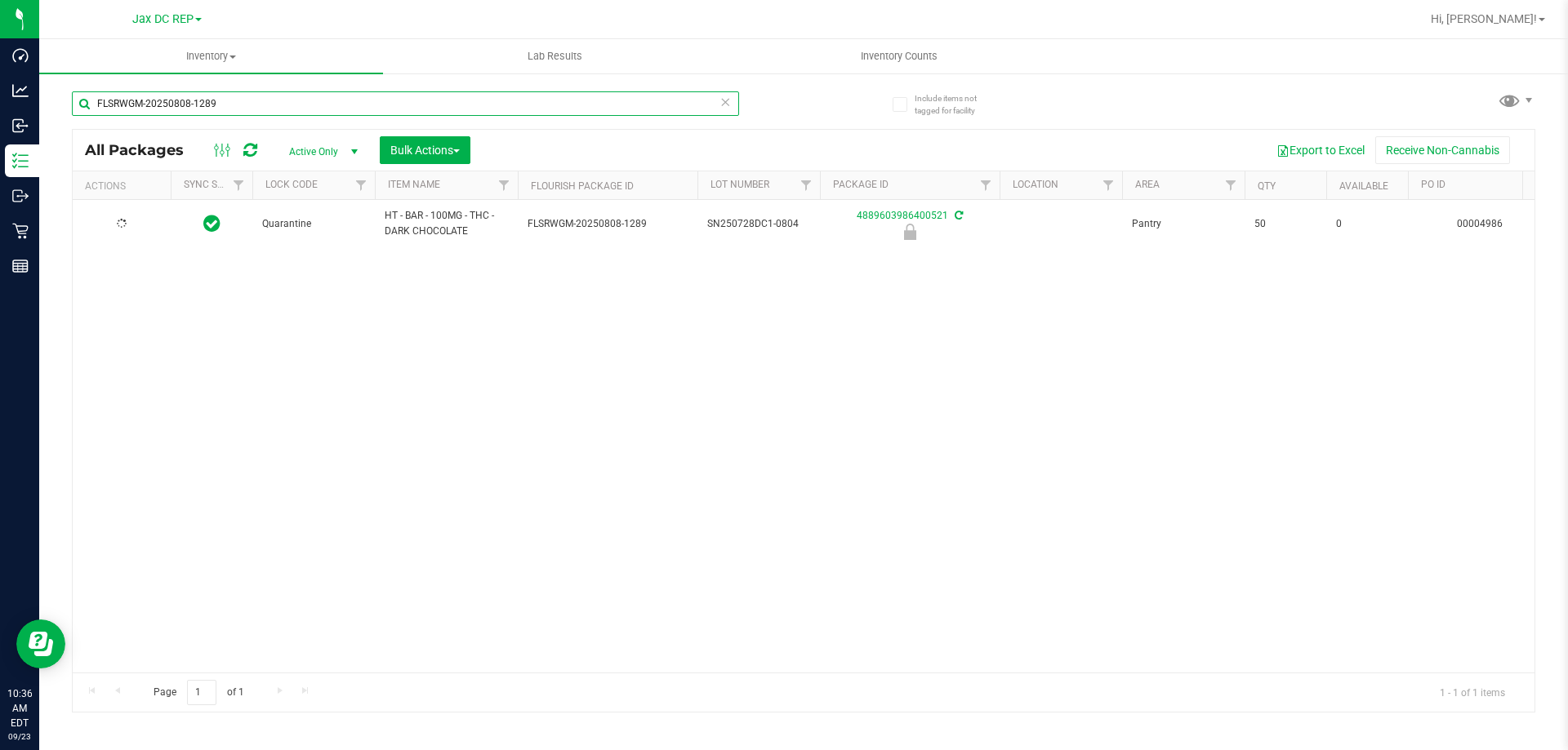
type input "[DATE]"
type input "FLSRWGM-20250808-1289"
click at [459, 149] on span "button" at bounding box center [457, 151] width 7 height 3
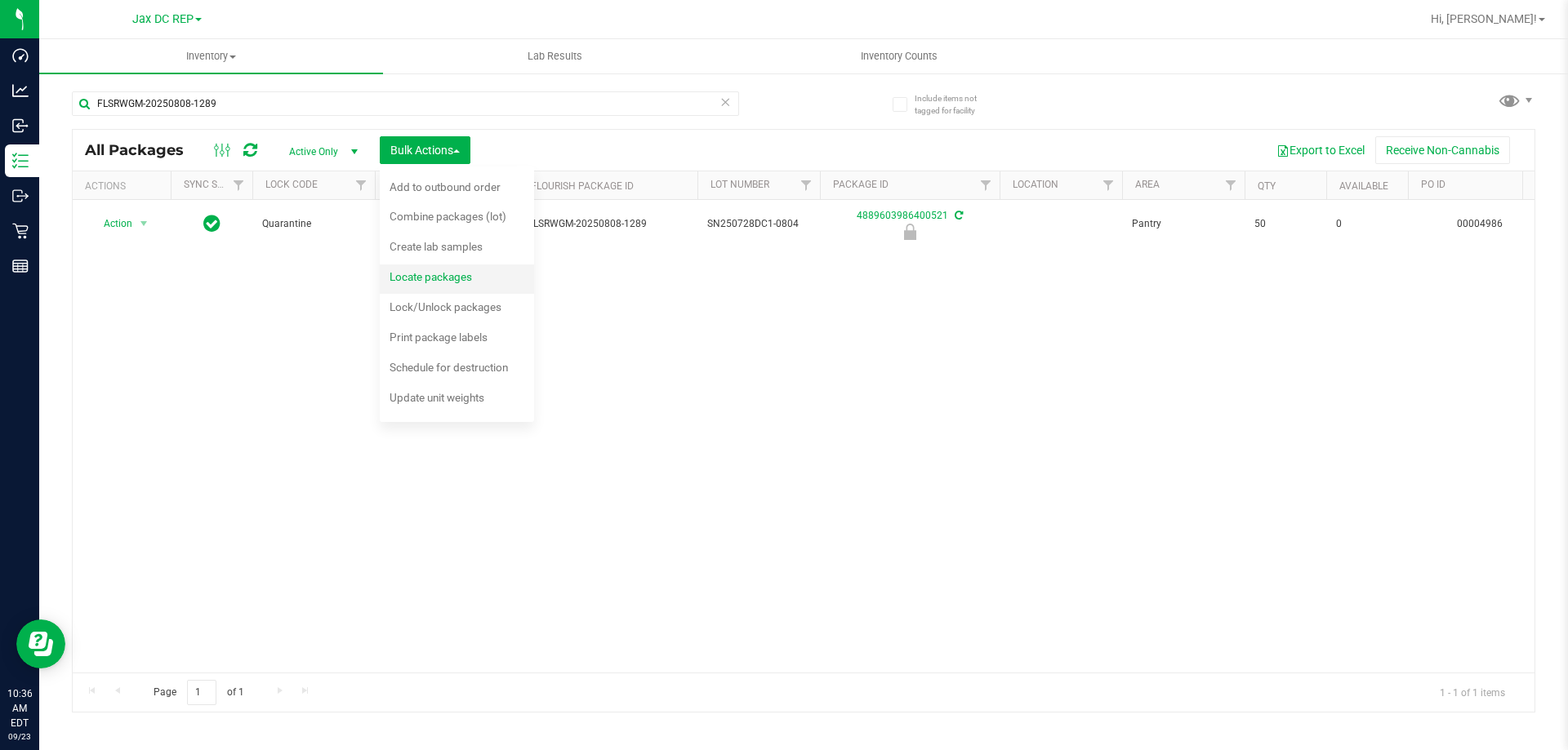
click at [428, 280] on span "Locate packages" at bounding box center [431, 277] width 83 height 13
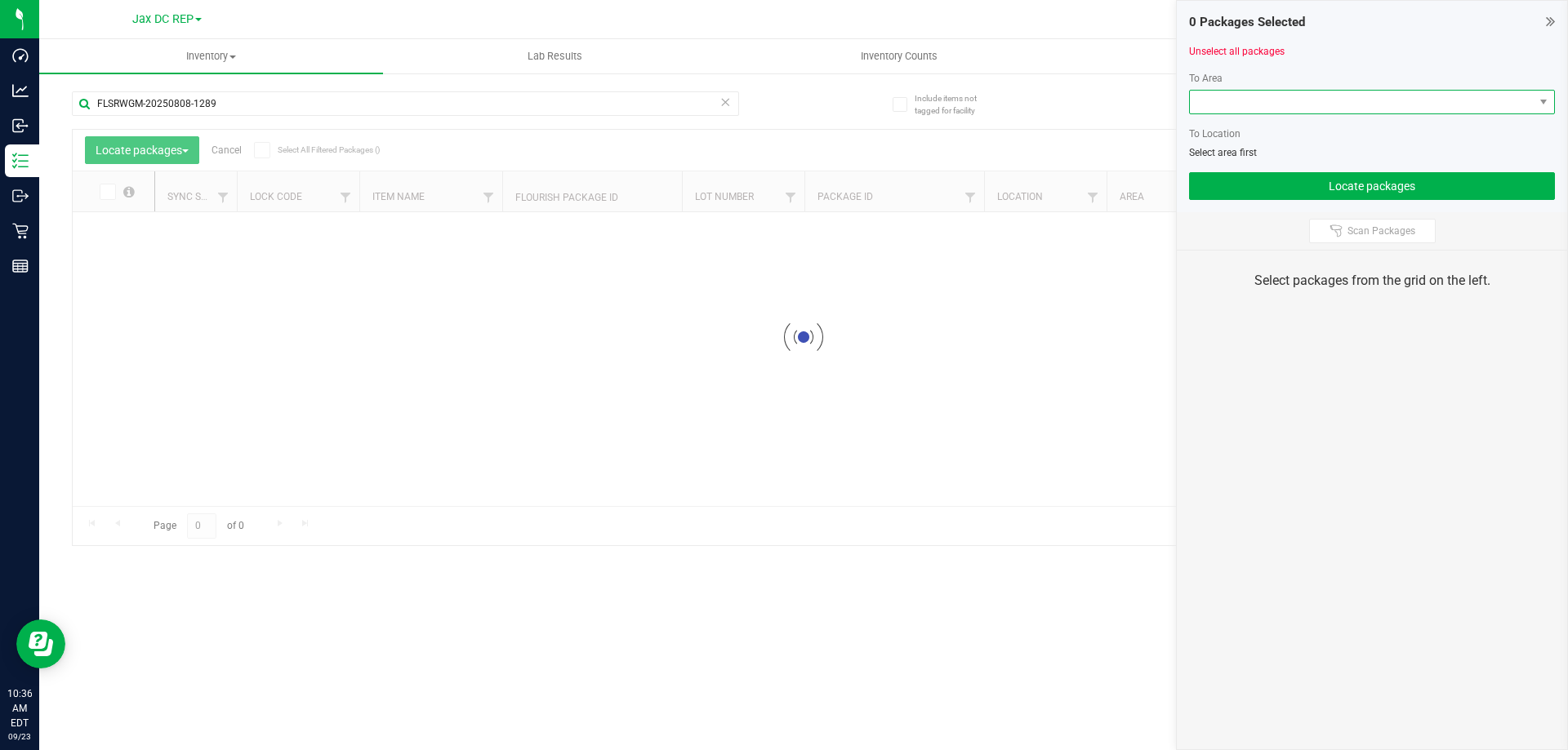
click at [1259, 95] on span at bounding box center [1361, 102] width 344 height 23
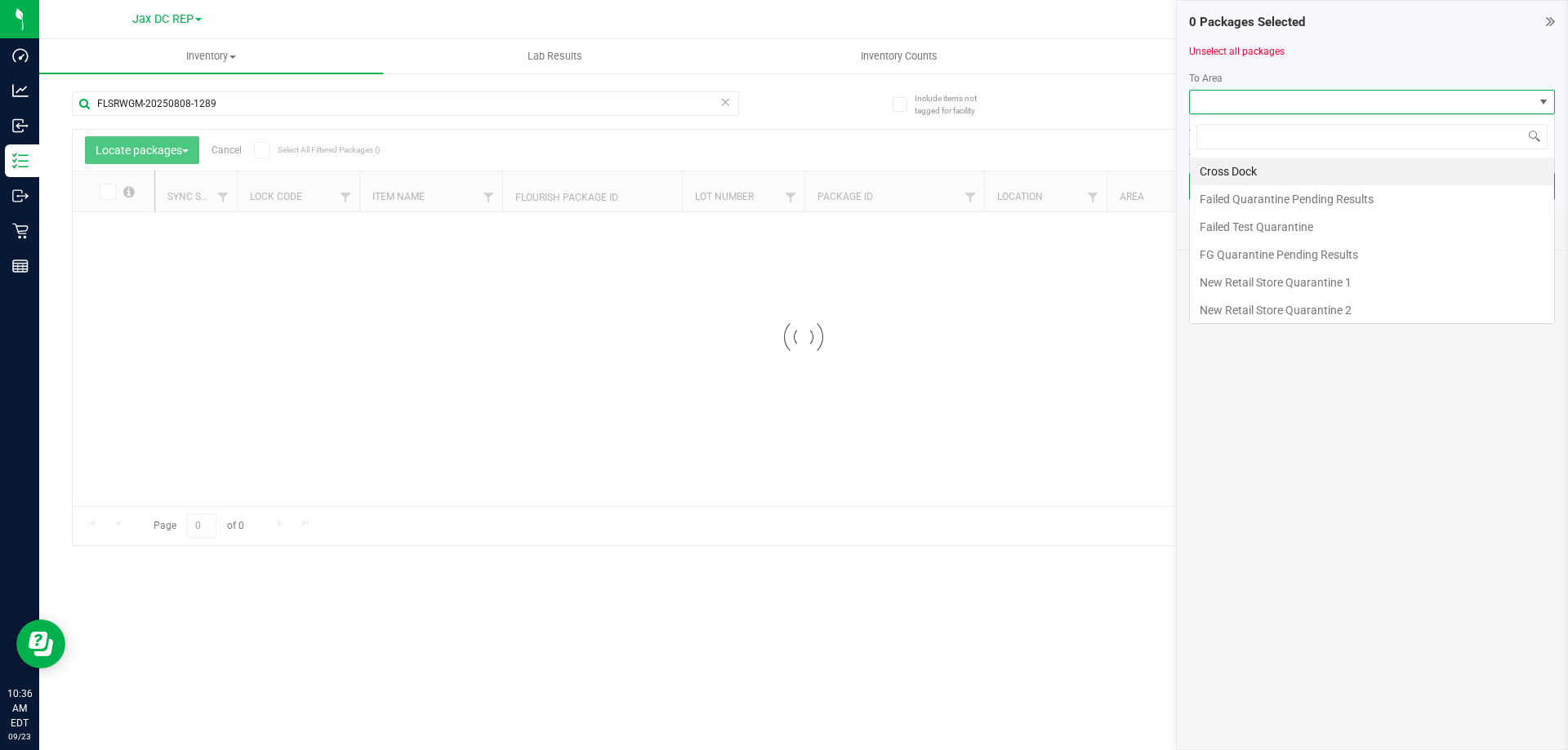
scroll to position [24, 365]
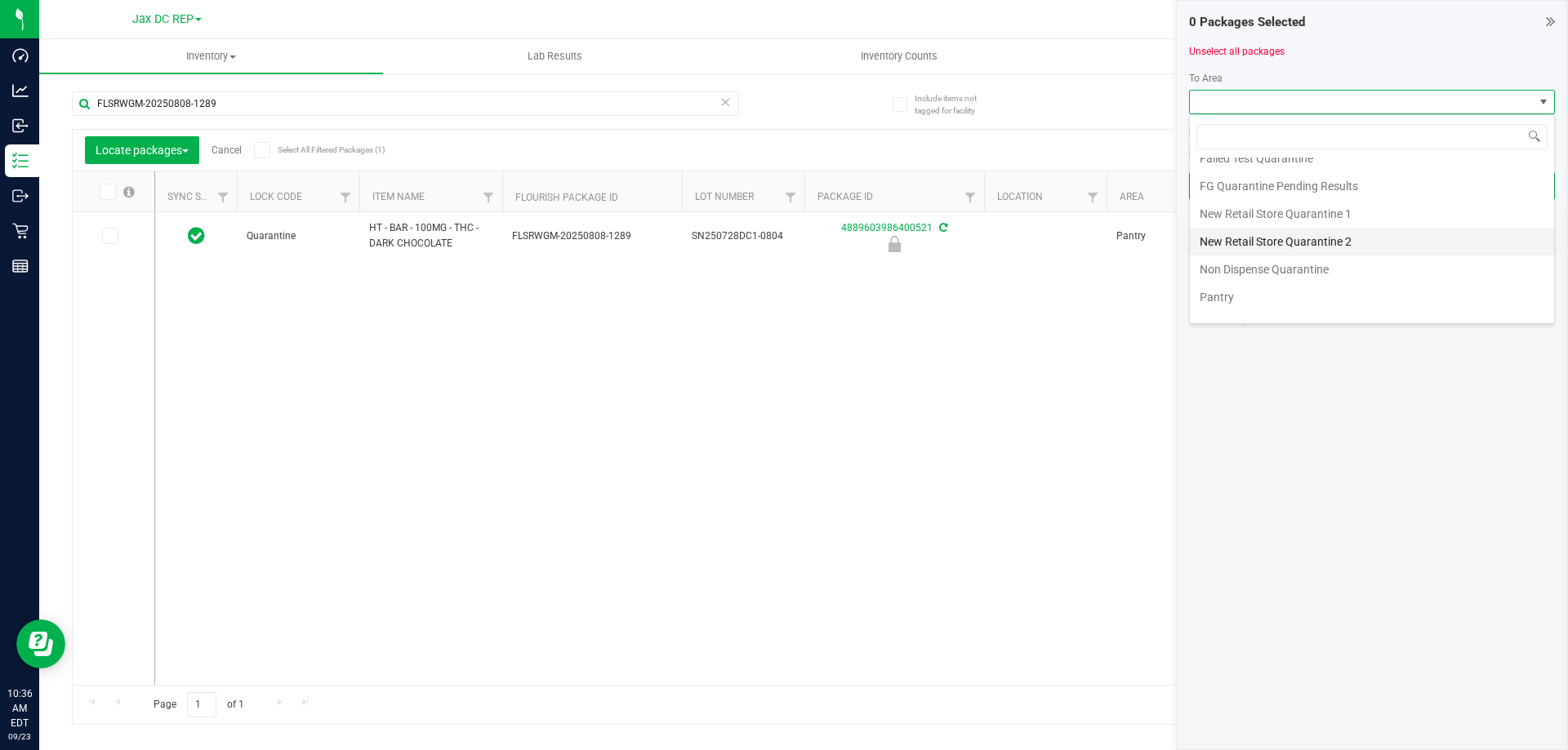
scroll to position [86, 0]
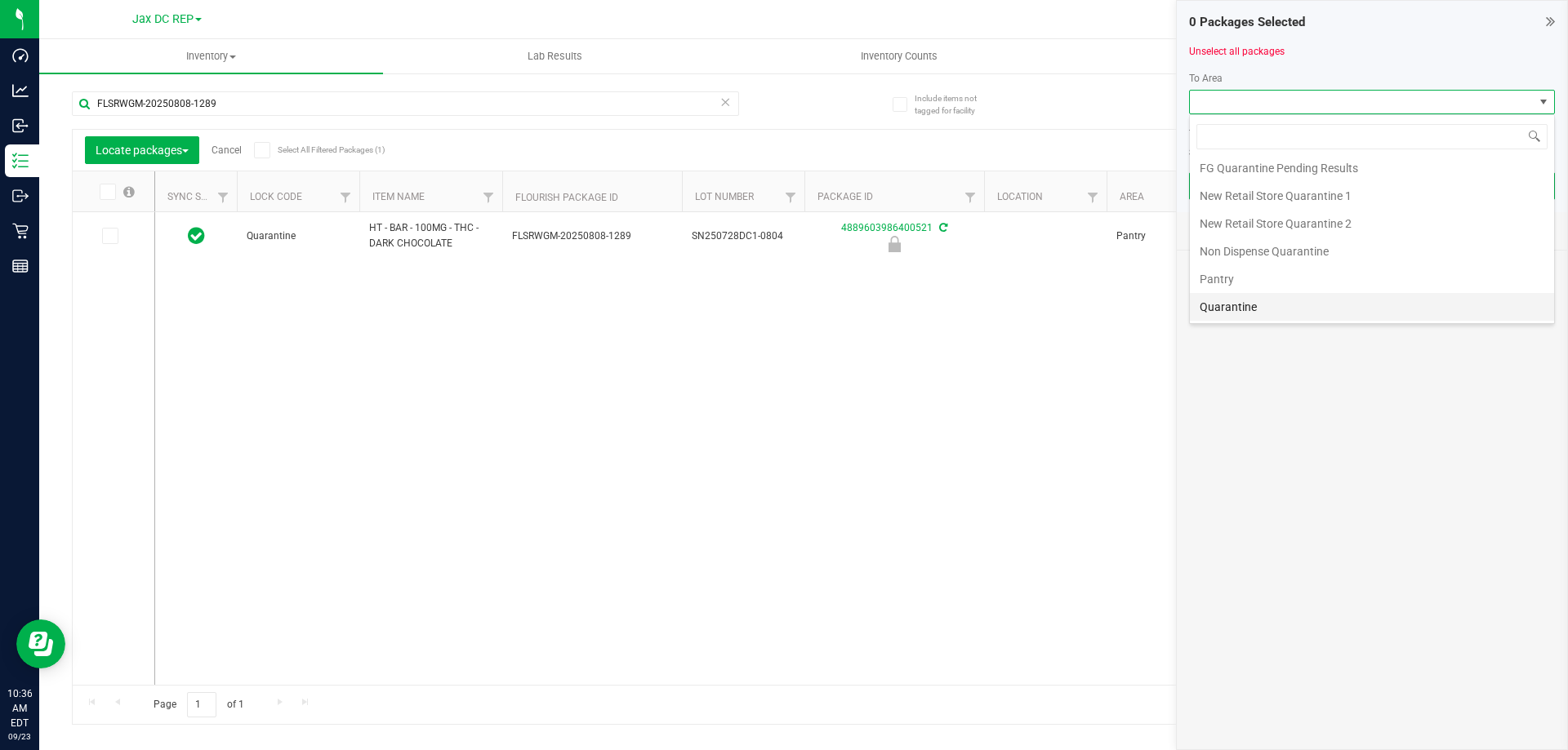
click at [1215, 307] on li "Quarantine" at bounding box center [1371, 307] width 364 height 28
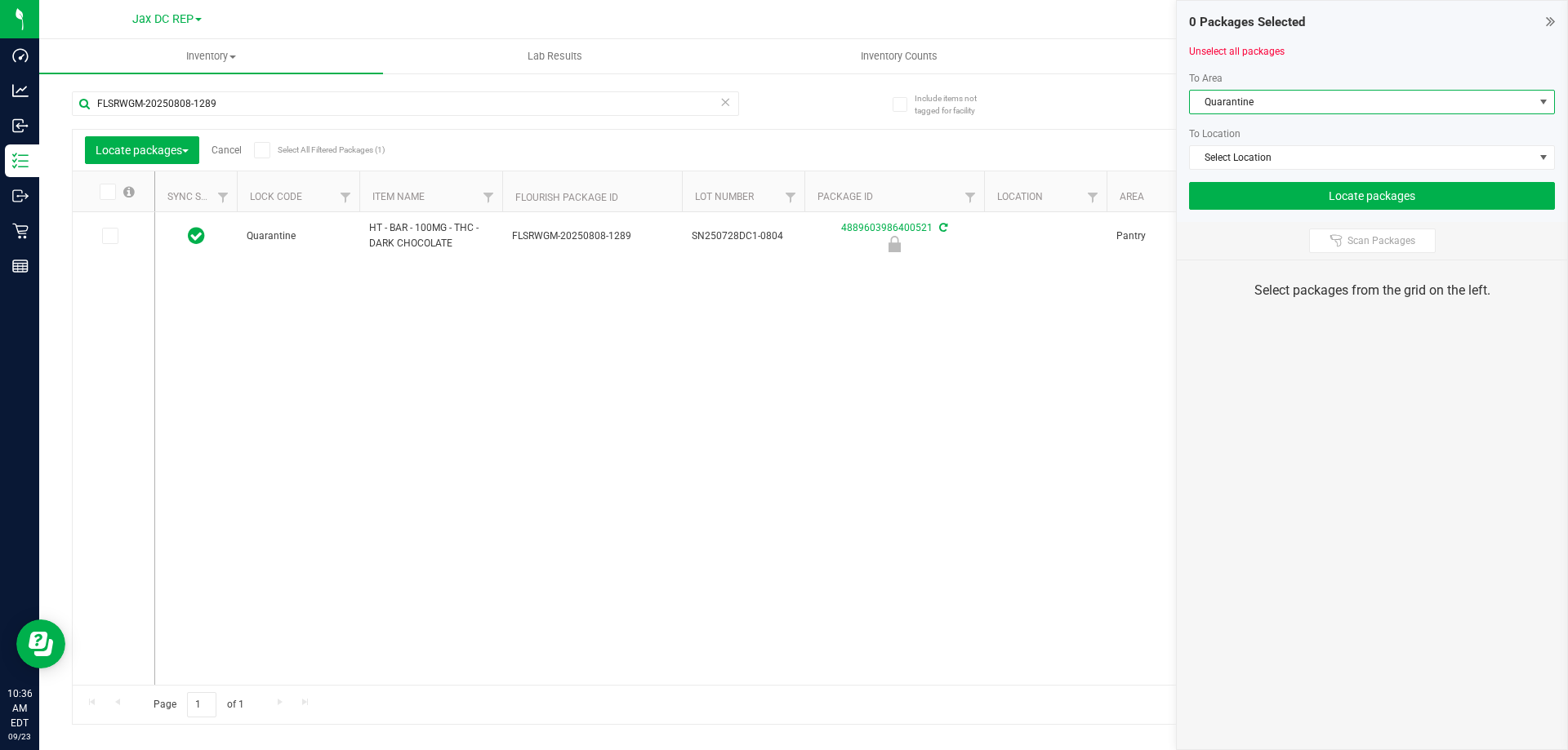
click at [103, 192] on icon at bounding box center [106, 192] width 10 height 0
click at [0, 0] on input "checkbox" at bounding box center [0, 0] width 0 height 0
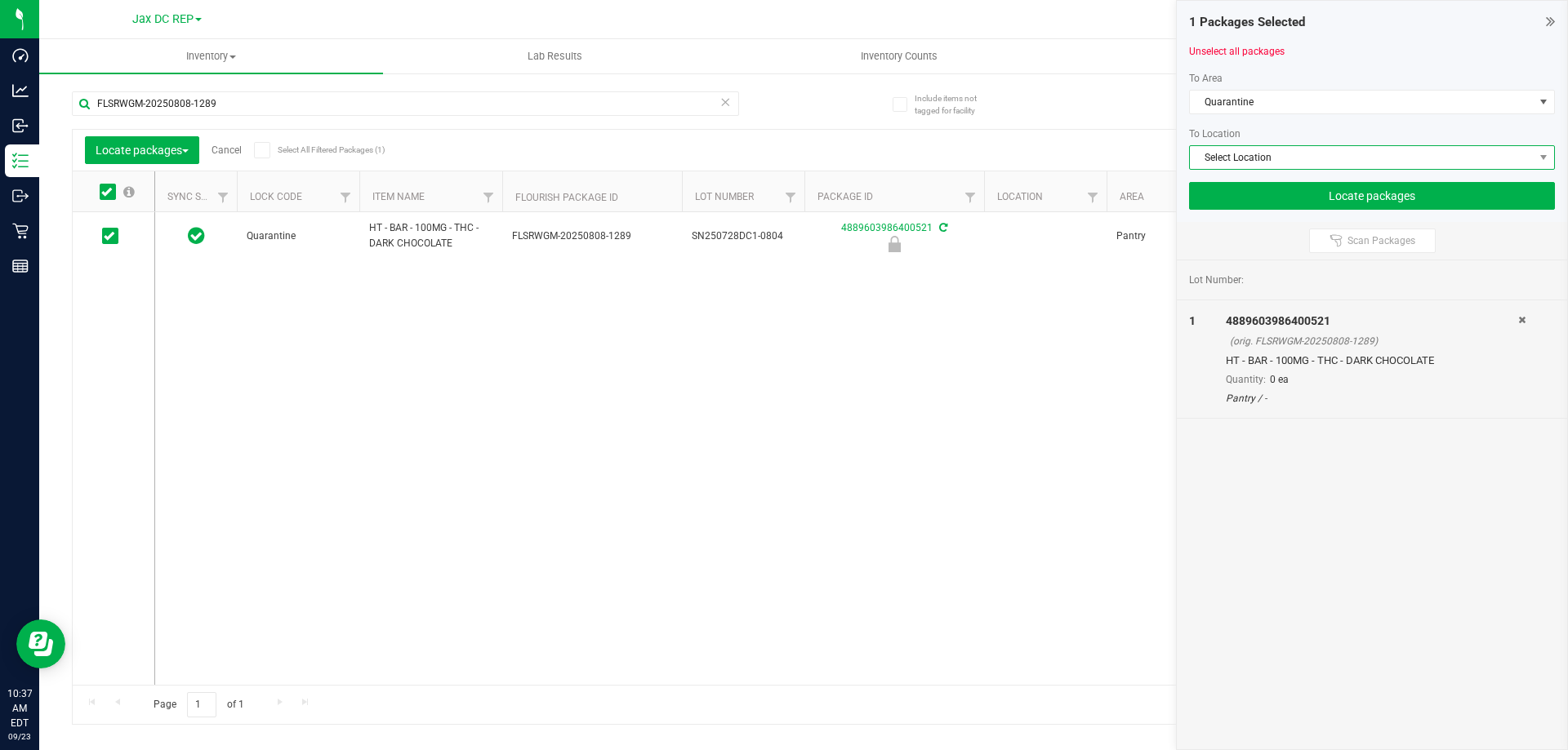
click at [1298, 164] on span "Select Location" at bounding box center [1361, 158] width 344 height 23
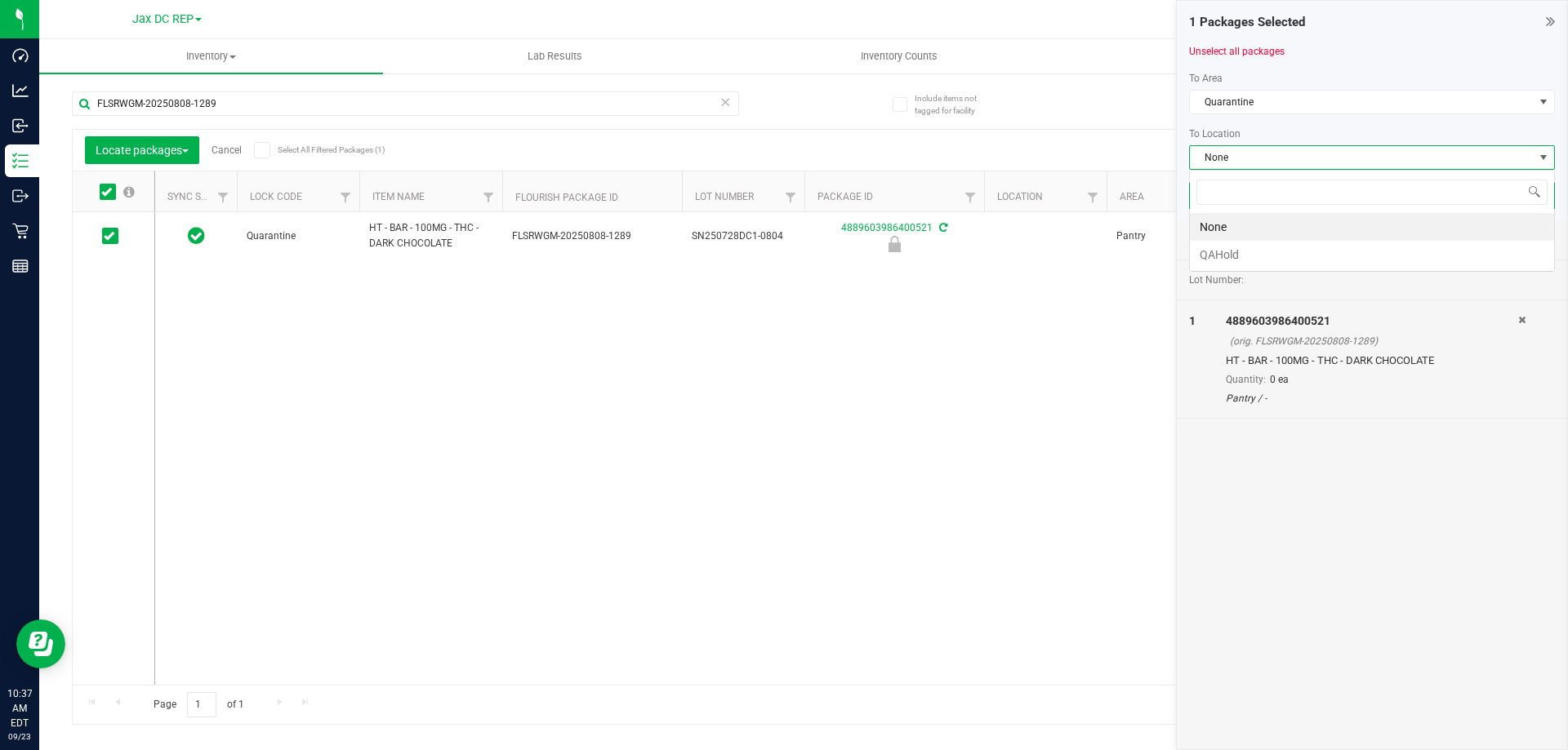
scroll to position [24, 365]
click at [1225, 260] on li "QAHold" at bounding box center [1371, 254] width 364 height 28
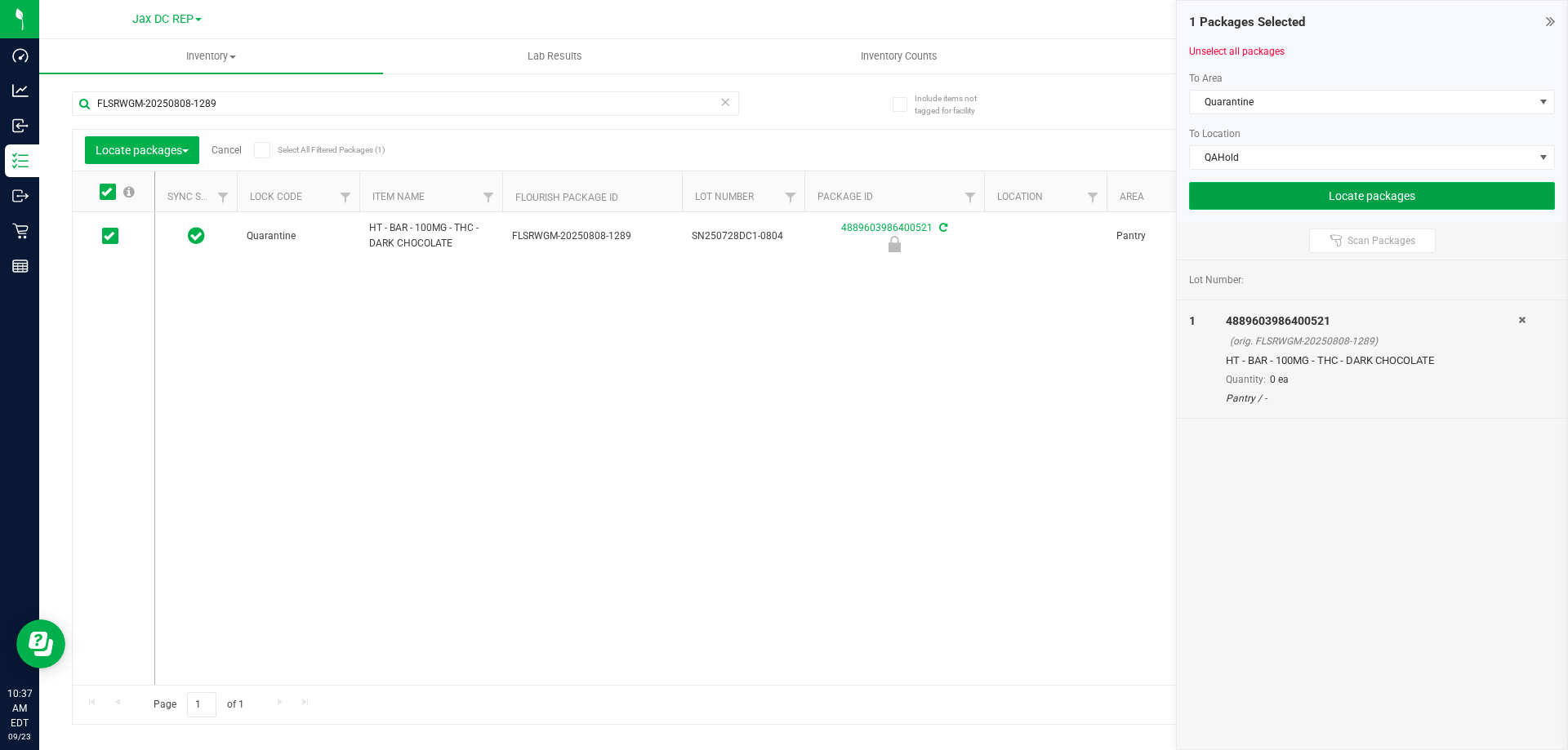
click at [1338, 191] on button "Locate packages" at bounding box center [1371, 196] width 365 height 28
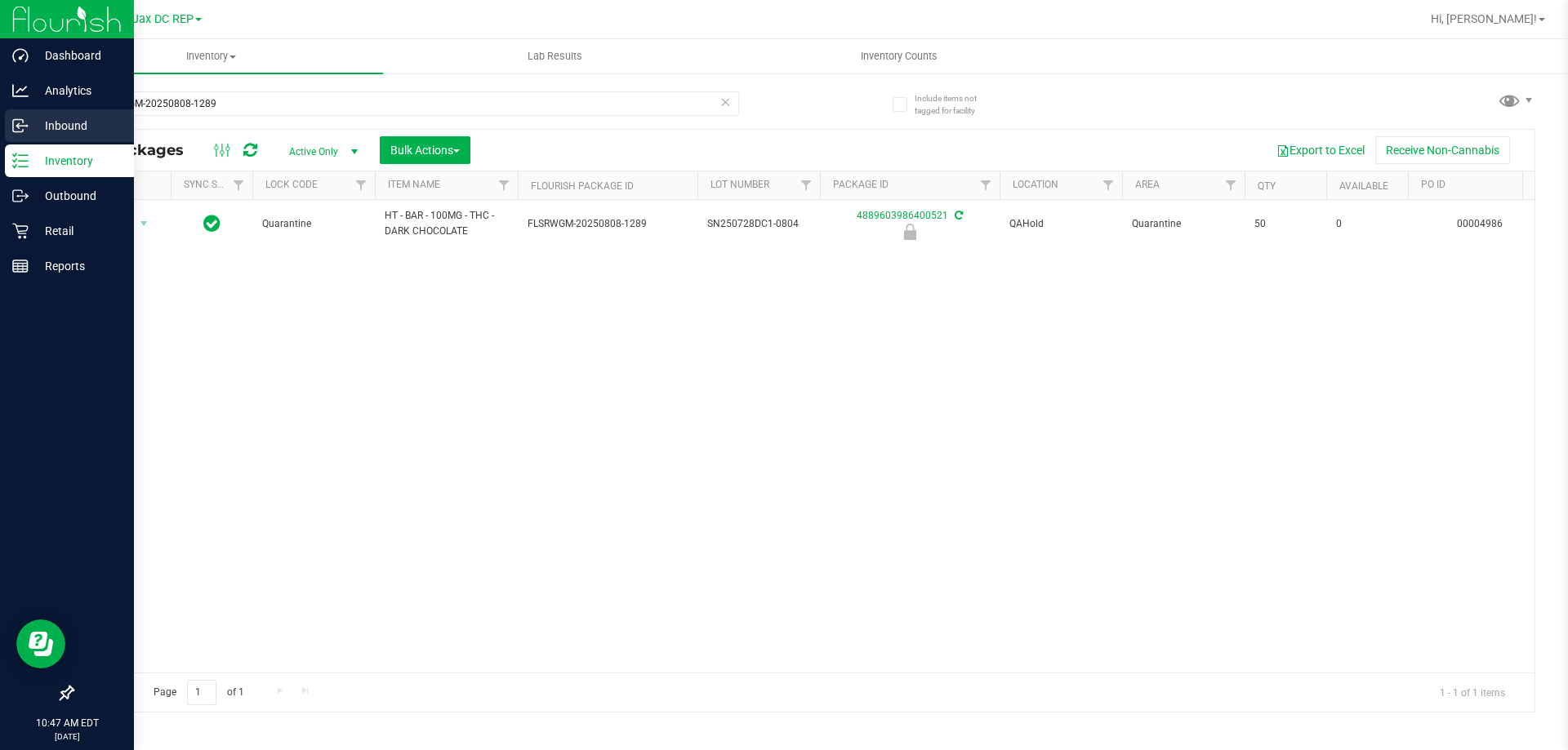
click at [35, 121] on p "Inbound" at bounding box center [78, 125] width 98 height 20
